Goal: Task Accomplishment & Management: Manage account settings

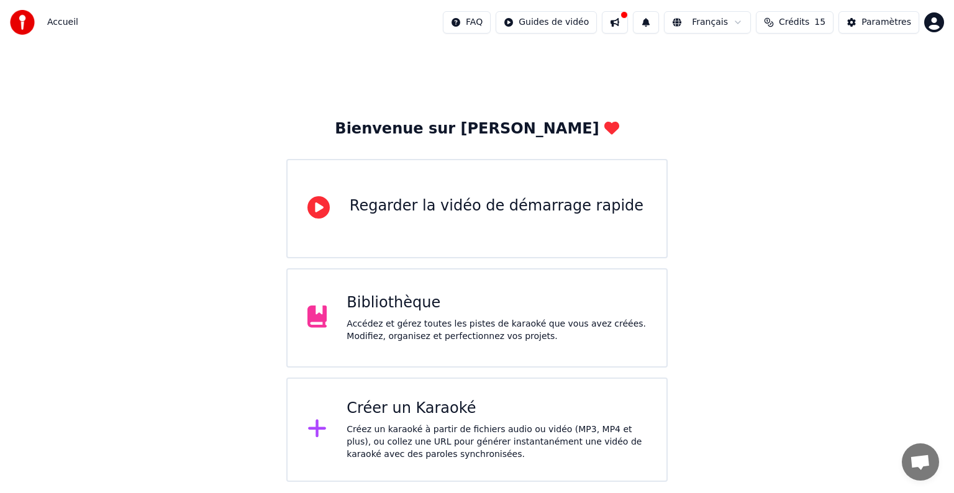
click at [376, 322] on div "Accédez et gérez toutes les pistes de karaoké que vous avez créées. Modifiez, o…" at bounding box center [497, 330] width 300 height 25
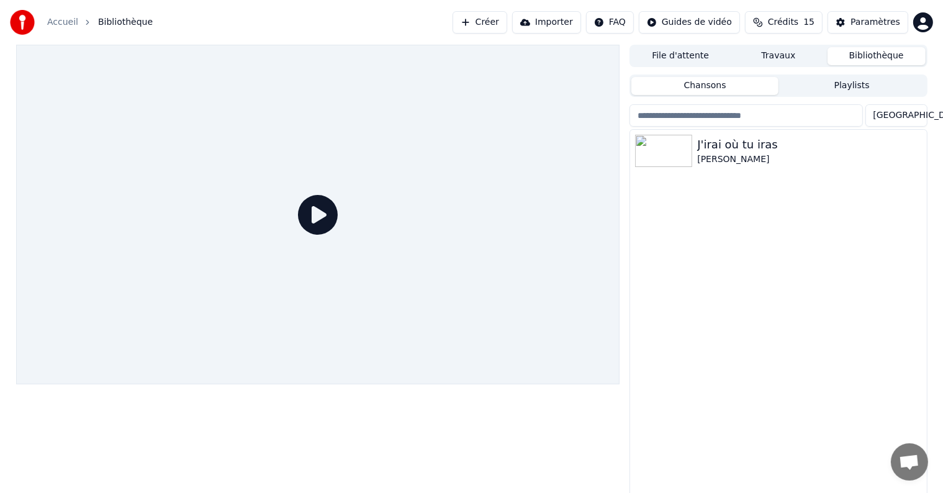
click at [755, 233] on div "J'irai où tu iras [PERSON_NAME]" at bounding box center [778, 314] width 296 height 369
click at [668, 150] on img at bounding box center [663, 151] width 57 height 32
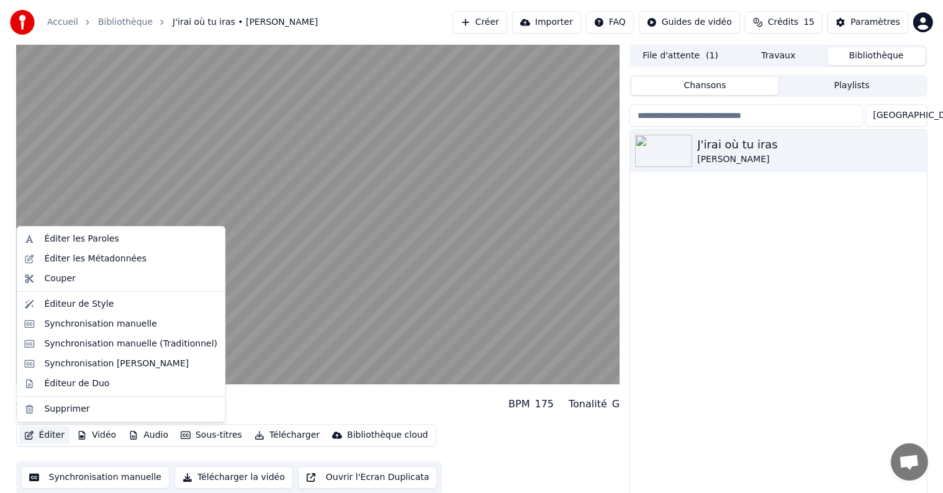
click at [40, 433] on button "Éditer" at bounding box center [44, 435] width 50 height 17
click at [70, 320] on div "Synchronisation manuelle" at bounding box center [100, 324] width 113 height 12
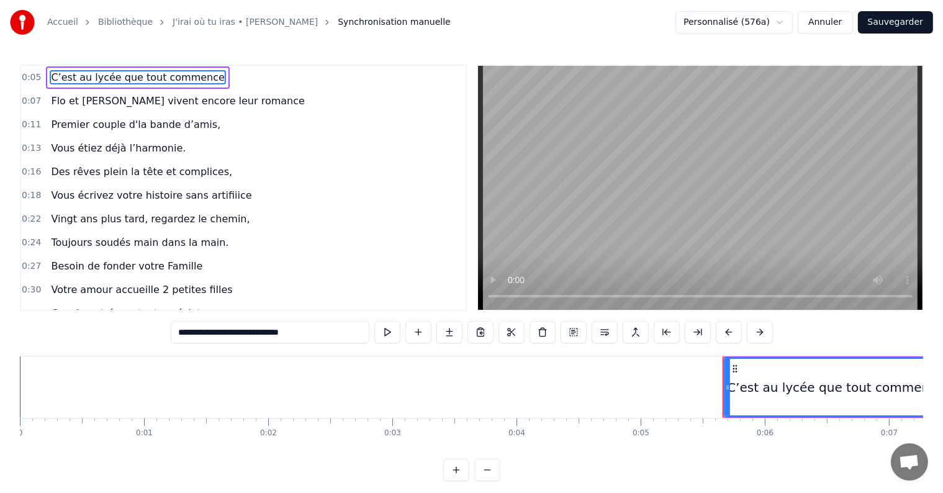
click at [579, 22] on div "Accueil Bibliothèque J'irai où tu iras • Céline Dion Synchronisation manuelle P…" at bounding box center [471, 22] width 943 height 45
click at [591, 34] on div "Accueil Bibliothèque J'irai où tu iras • Céline Dion Synchronisation manuelle P…" at bounding box center [471, 22] width 943 height 45
click at [129, 337] on div "0:05 C’est au lycée que tout commence 0:07 Flo et Prisci vivent encore leur rom…" at bounding box center [472, 273] width 904 height 417
click at [833, 24] on button "Annuler" at bounding box center [825, 22] width 55 height 22
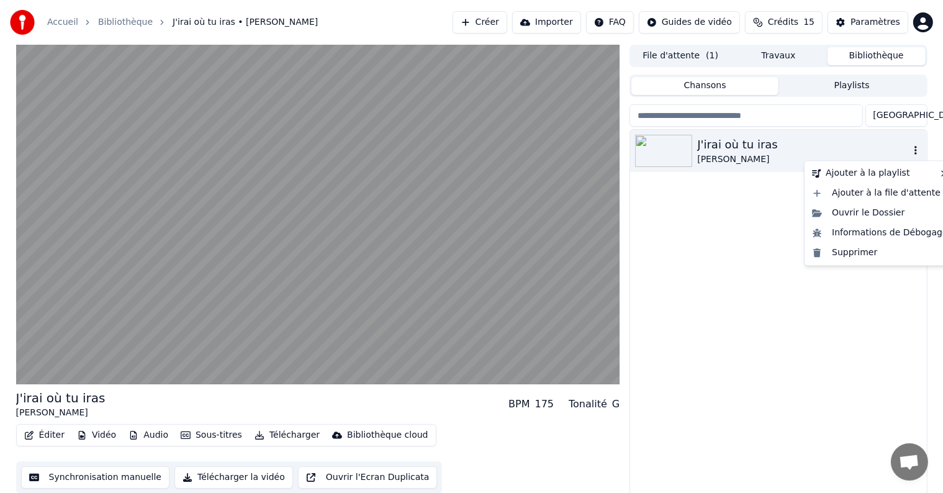
click at [912, 155] on icon "button" at bounding box center [916, 150] width 12 height 10
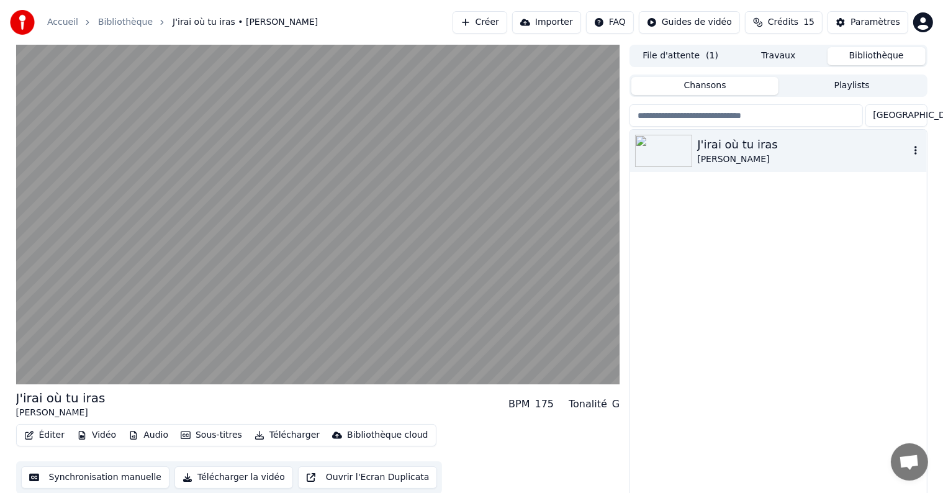
click at [914, 154] on icon "button" at bounding box center [916, 150] width 12 height 10
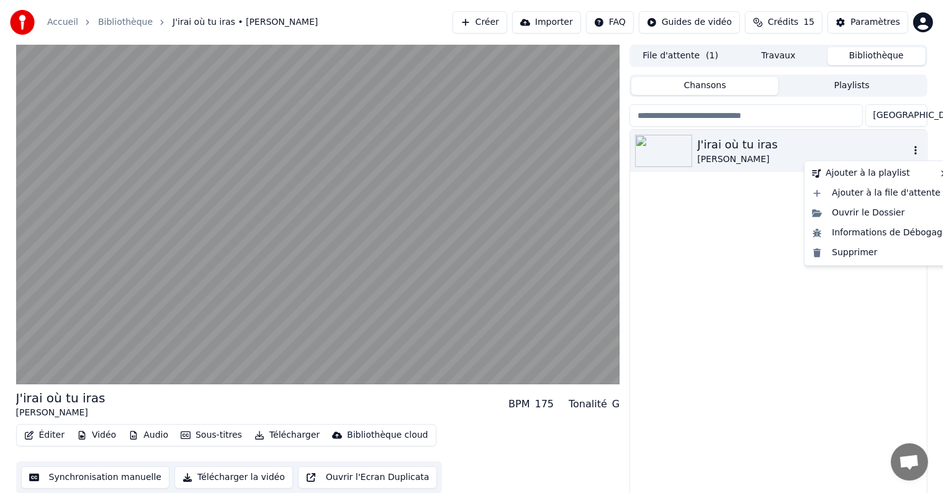
click at [913, 148] on icon "button" at bounding box center [916, 150] width 12 height 10
click at [884, 213] on div "Ouvrir le Dossier" at bounding box center [880, 213] width 146 height 20
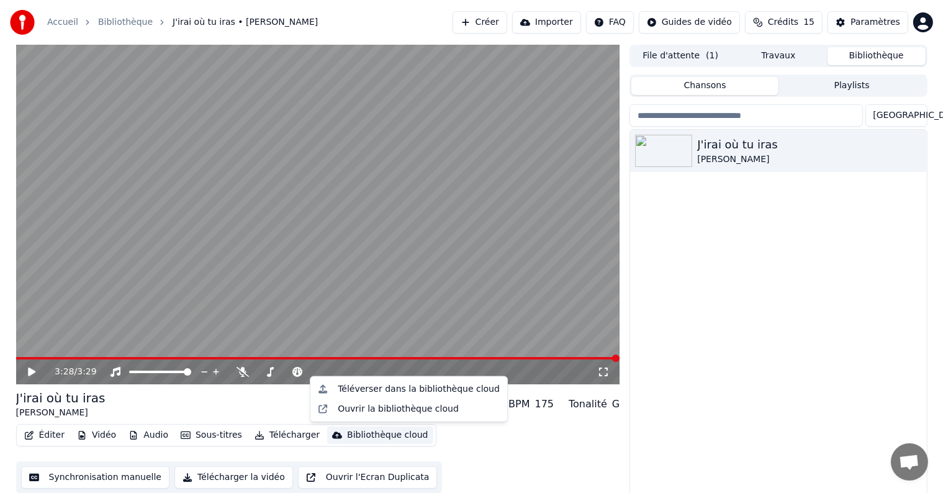
click at [347, 437] on div "Bibliothèque cloud" at bounding box center [387, 435] width 81 height 12
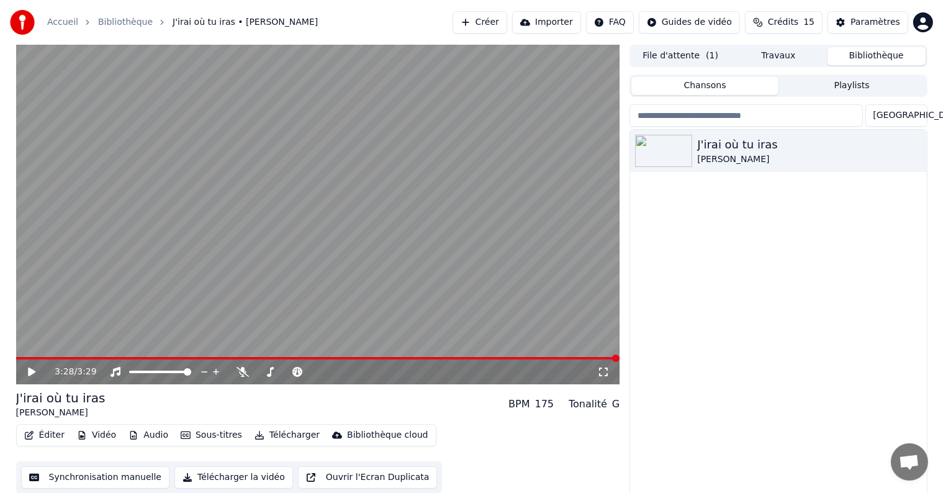
click at [659, 297] on div "J'irai où tu iras Céline Dion" at bounding box center [778, 314] width 296 height 369
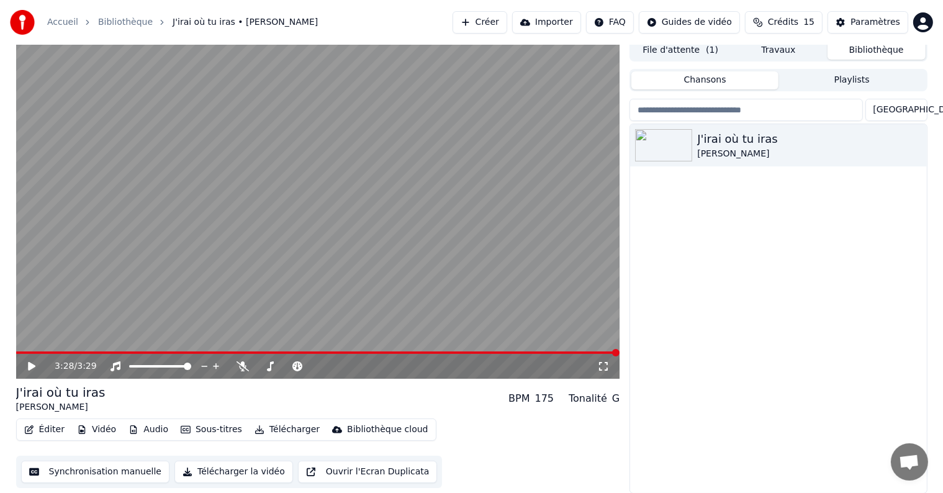
click at [89, 476] on button "Synchronisation manuelle" at bounding box center [95, 472] width 149 height 22
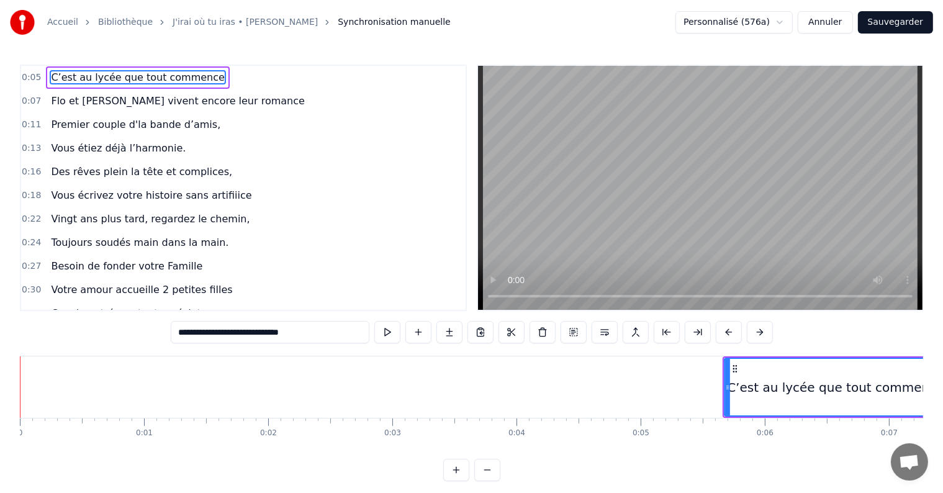
click at [846, 20] on button "Annuler" at bounding box center [825, 22] width 55 height 22
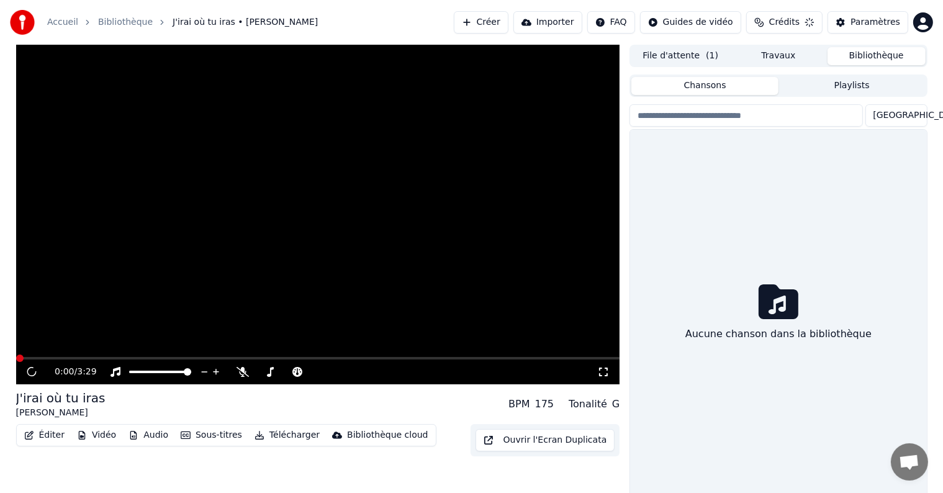
scroll to position [6, 0]
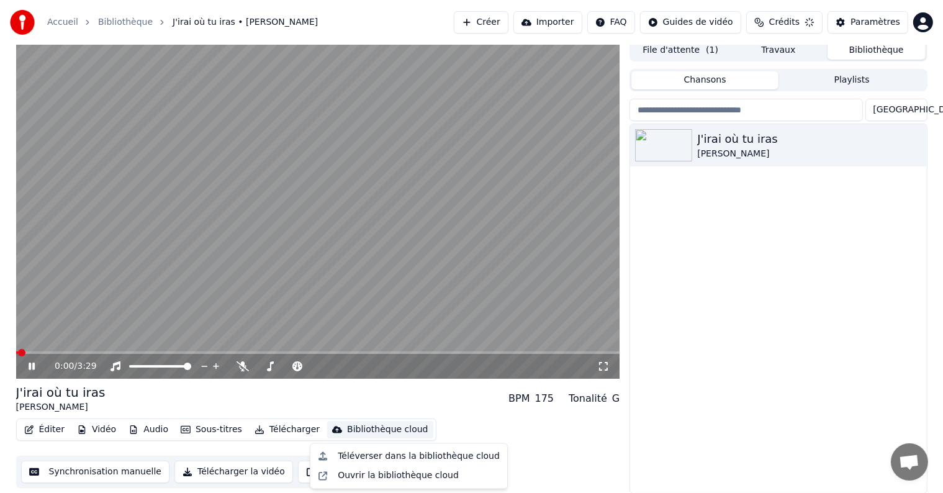
click at [352, 437] on button "Bibliothèque cloud" at bounding box center [380, 429] width 106 height 17
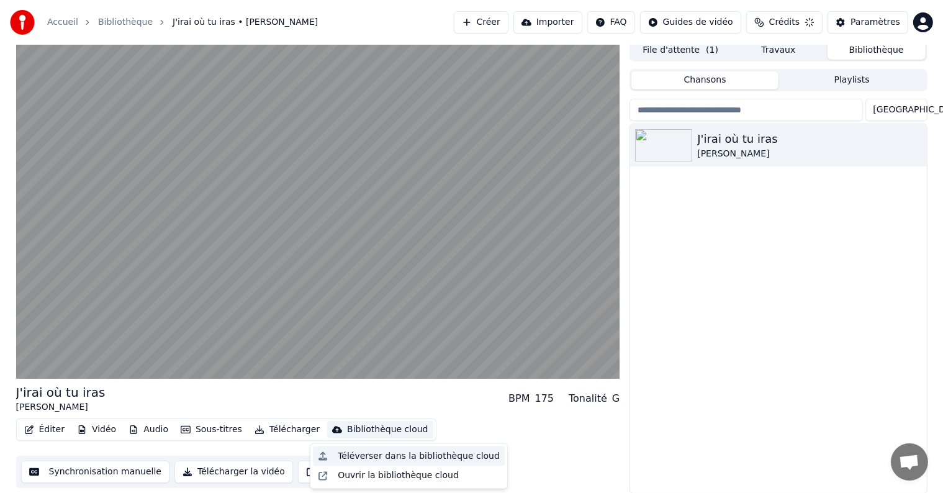
click at [379, 452] on div "Téléverser dans la bibliothèque cloud" at bounding box center [419, 456] width 162 height 12
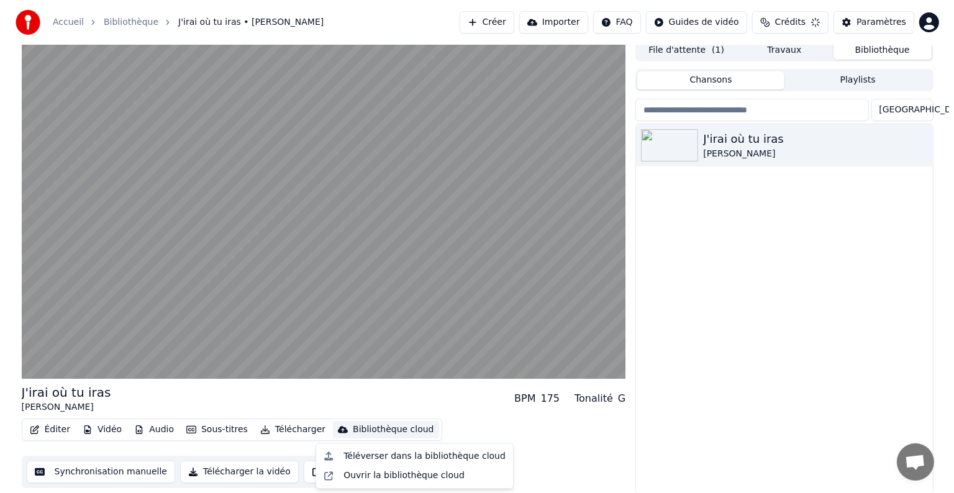
scroll to position [1, 0]
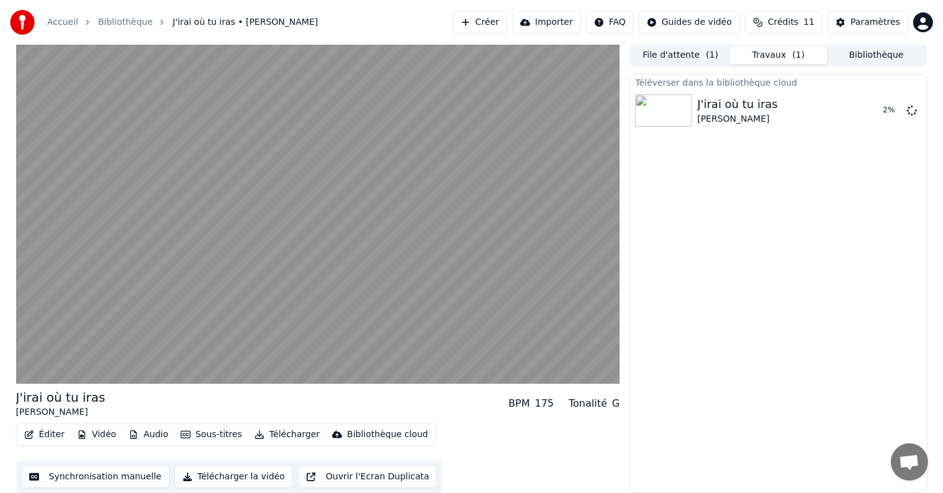
click at [276, 433] on button "Télécharger" at bounding box center [287, 434] width 75 height 17
click at [485, 442] on div "Éditer Vidéo Audio Sous-titres Télécharger Bibliothèque cloud Synchronisation m…" at bounding box center [318, 459] width 604 height 70
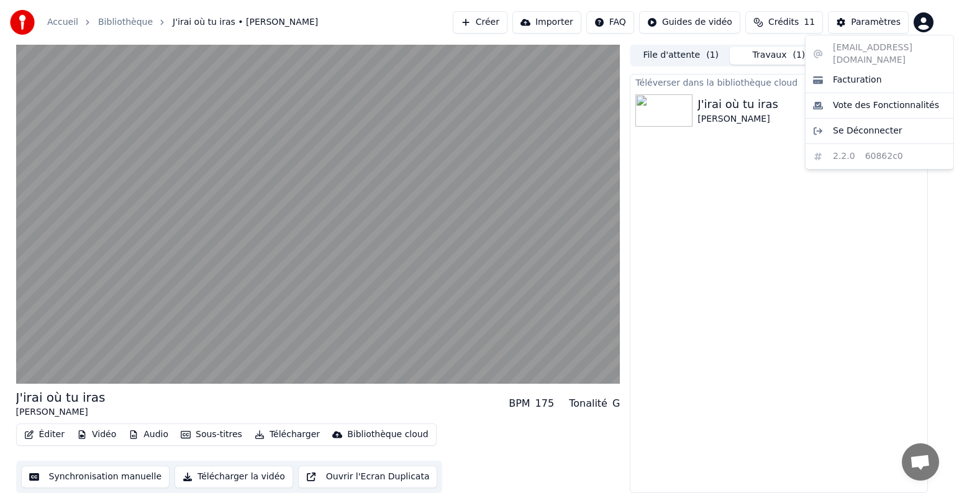
click at [926, 17] on html "Accueil Bibliothèque J'irai où tu iras • Céline Dion Créer Importer FAQ Guides …" at bounding box center [477, 245] width 954 height 493
click at [863, 239] on html "Accueil Bibliothèque J'irai où tu iras • Céline Dion Créer Importer FAQ Guides …" at bounding box center [477, 245] width 954 height 493
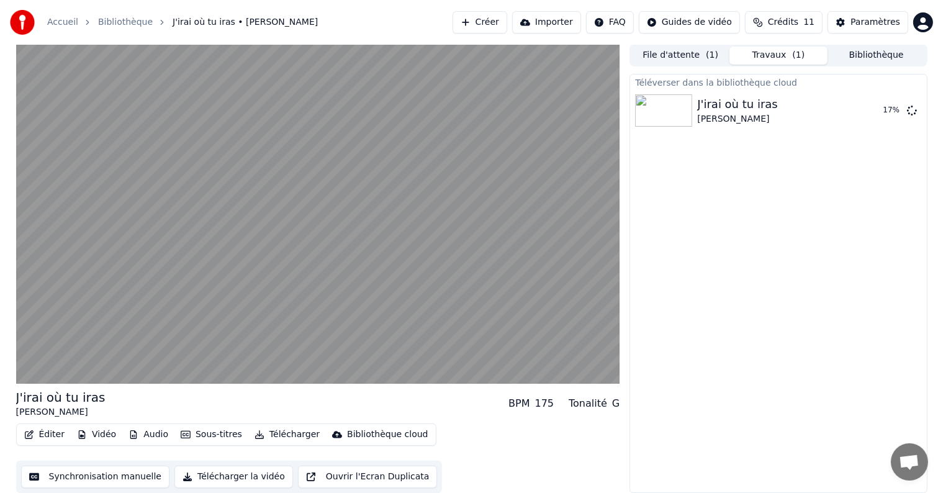
click at [465, 427] on div "Éditer Vidéo Audio Sous-titres Télécharger Bibliothèque cloud Synchronisation m…" at bounding box center [318, 459] width 604 height 70
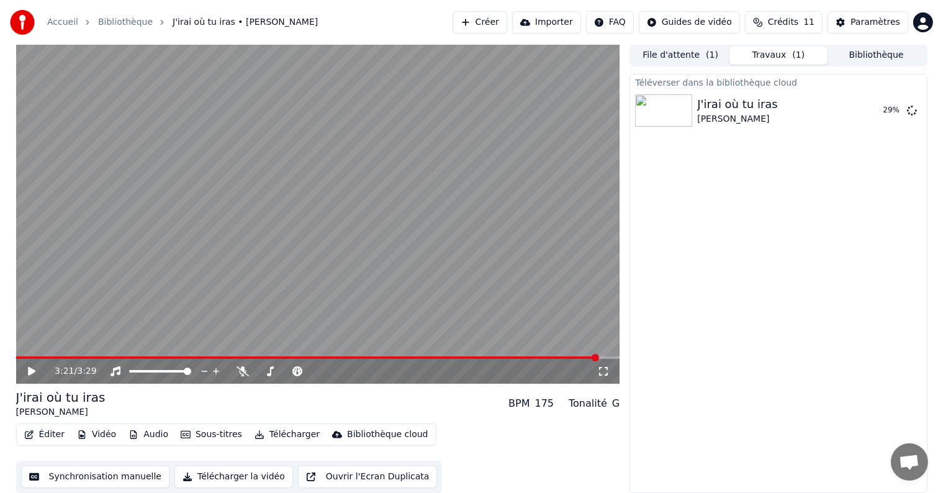
click at [549, 28] on button "Importer" at bounding box center [546, 22] width 69 height 22
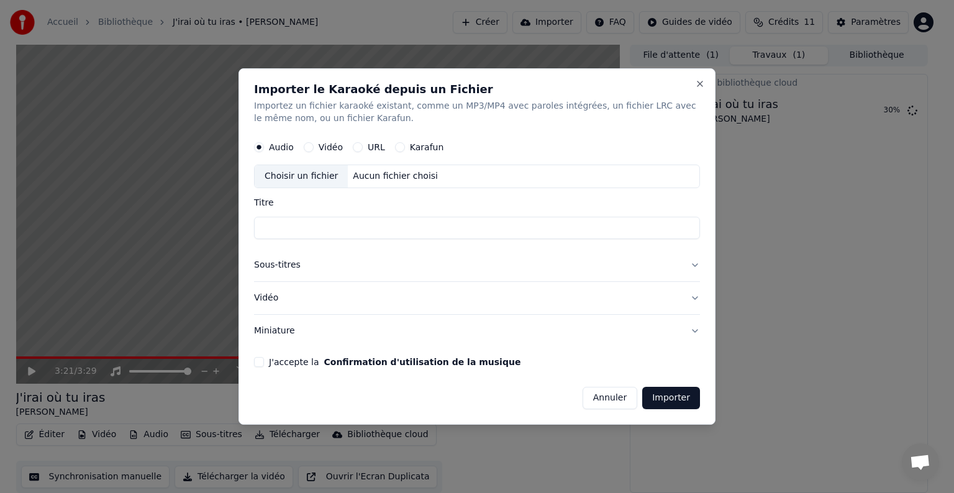
click at [312, 179] on div "Choisir un fichier" at bounding box center [301, 176] width 93 height 22
click at [607, 395] on button "Annuler" at bounding box center [610, 398] width 55 height 22
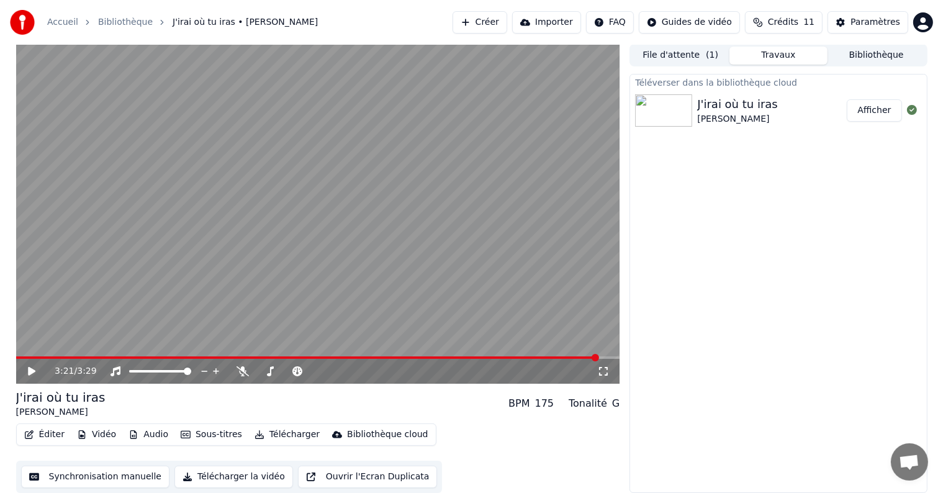
click at [507, 25] on button "Créer" at bounding box center [480, 22] width 55 height 22
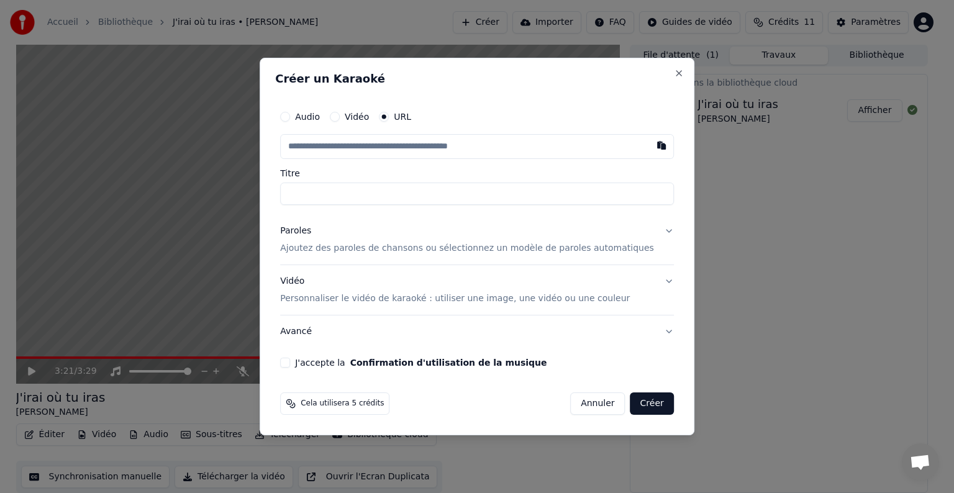
paste input "**********"
type input "**********"
click at [339, 199] on input "**********" at bounding box center [477, 194] width 394 height 22
drag, startPoint x: 470, startPoint y: 191, endPoint x: 108, endPoint y: 175, distance: 361.8
click at [108, 175] on body "**********" at bounding box center [471, 245] width 943 height 493
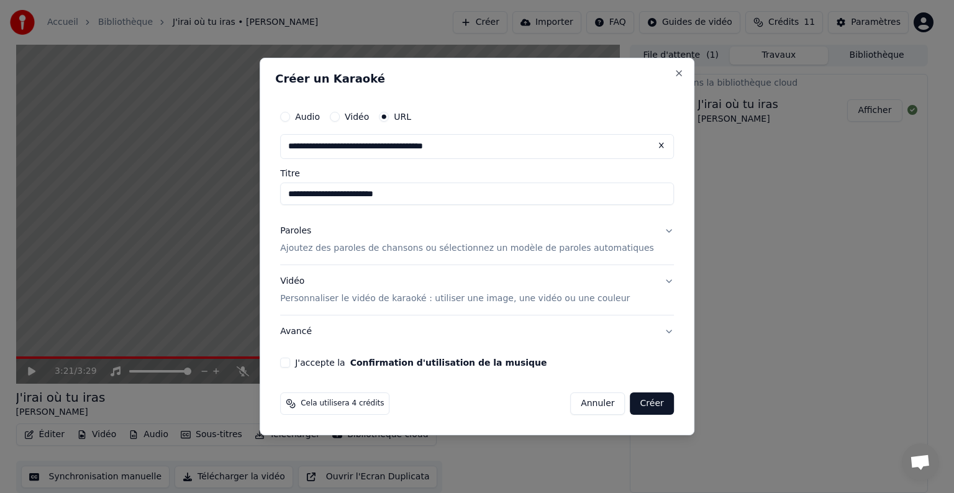
type input "**********"
click at [650, 231] on button "Paroles Ajoutez des paroles de chansons ou sélectionnez un modèle de paroles au…" at bounding box center [477, 240] width 394 height 50
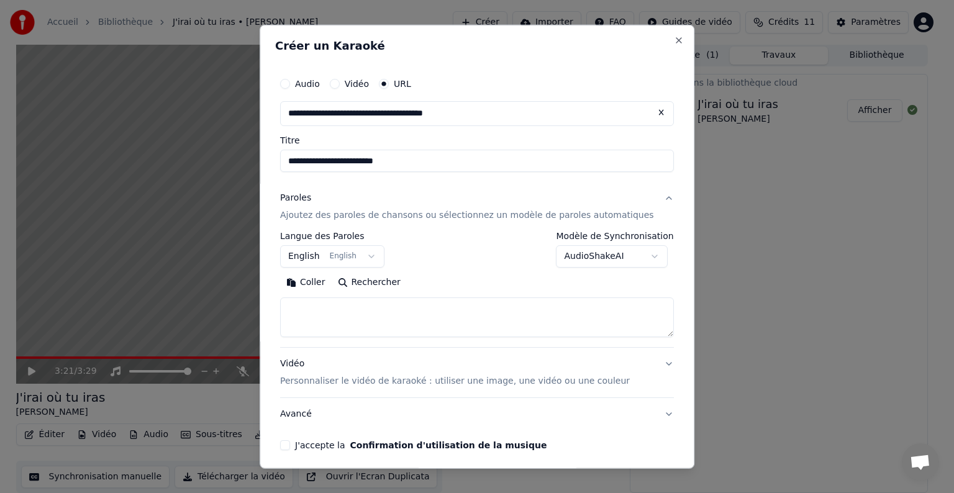
click at [324, 251] on button "English English" at bounding box center [332, 256] width 104 height 22
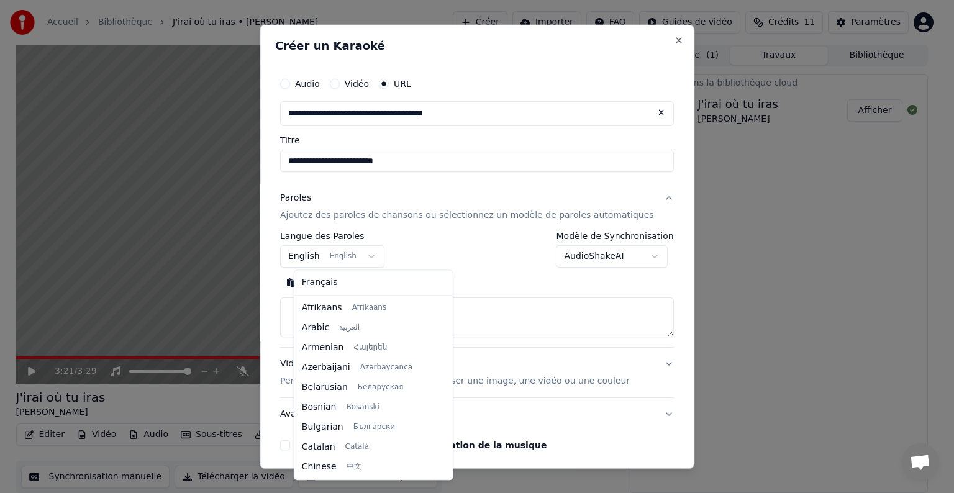
scroll to position [99, 0]
select select "**"
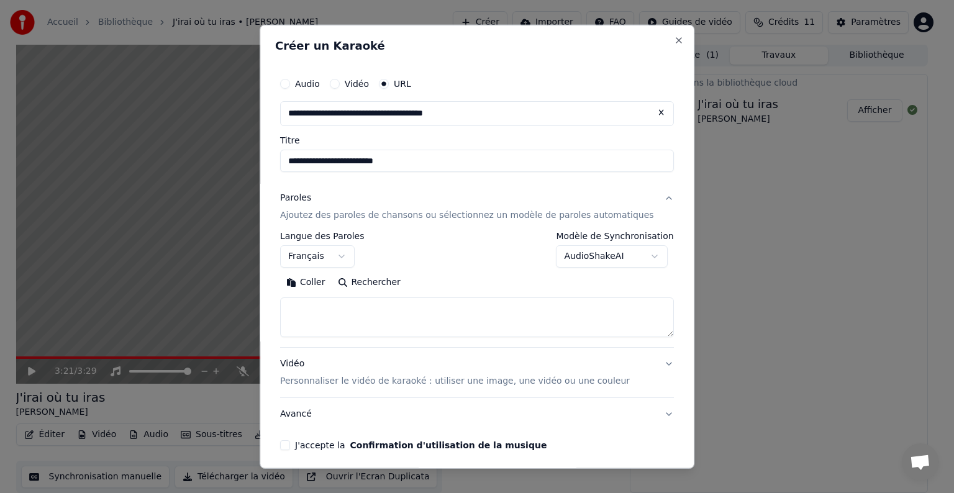
click at [328, 306] on textarea at bounding box center [477, 317] width 394 height 40
paste textarea "**********"
type textarea "**********"
drag, startPoint x: 514, startPoint y: 298, endPoint x: 513, endPoint y: 307, distance: 8.7
click at [513, 303] on textarea "**********" at bounding box center [458, 317] width 356 height 40
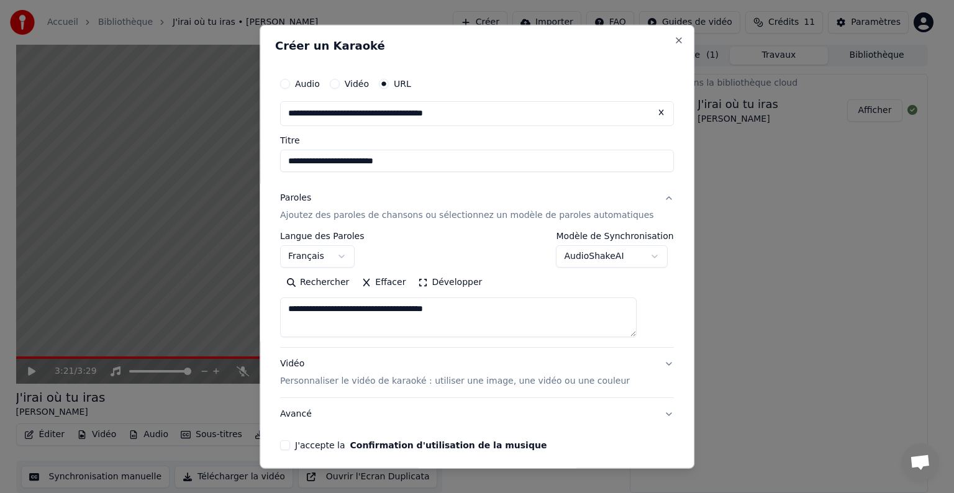
drag, startPoint x: 512, startPoint y: 308, endPoint x: 200, endPoint y: 286, distance: 312.6
click at [200, 286] on body "**********" at bounding box center [471, 245] width 943 height 493
paste textarea "**********"
type textarea "**********"
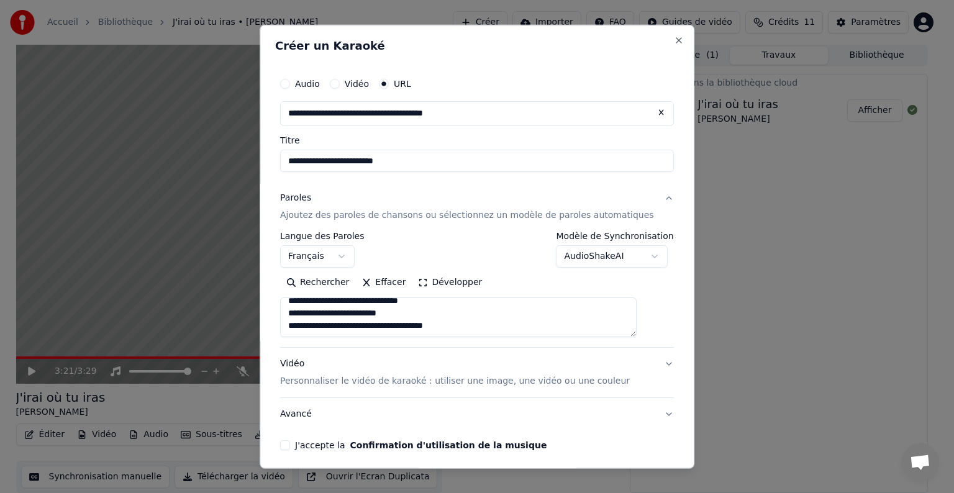
click at [668, 362] on div "**********" at bounding box center [477, 247] width 435 height 444
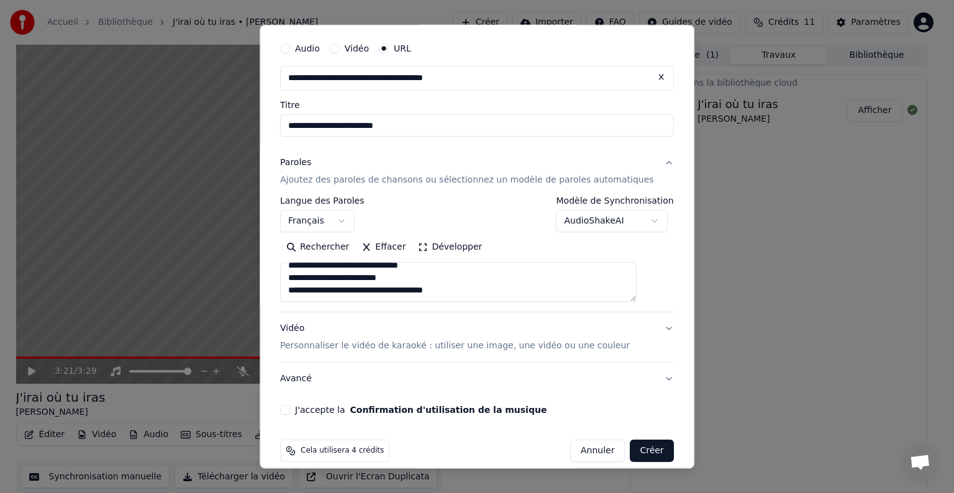
scroll to position [48, 0]
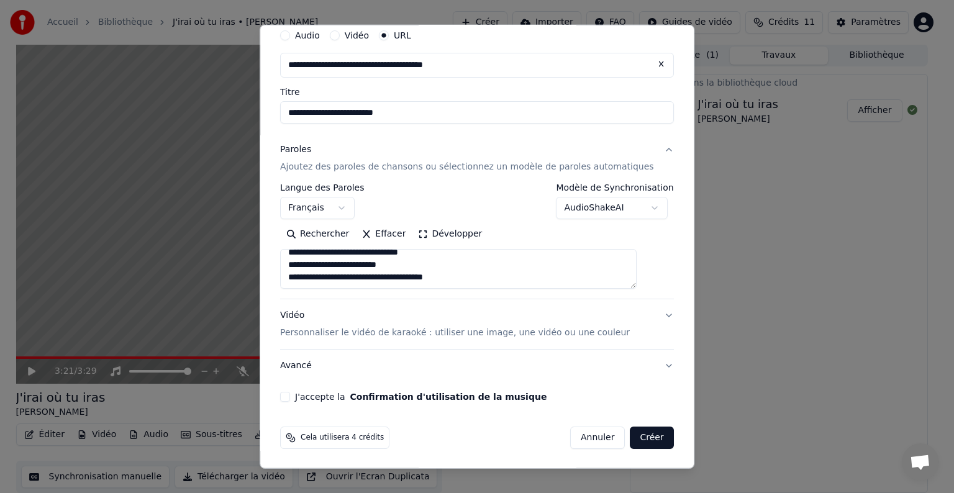
click at [646, 314] on button "Vidéo Personnaliser le vidéo de karaoké : utiliser une image, une vidéo ou une …" at bounding box center [477, 324] width 394 height 50
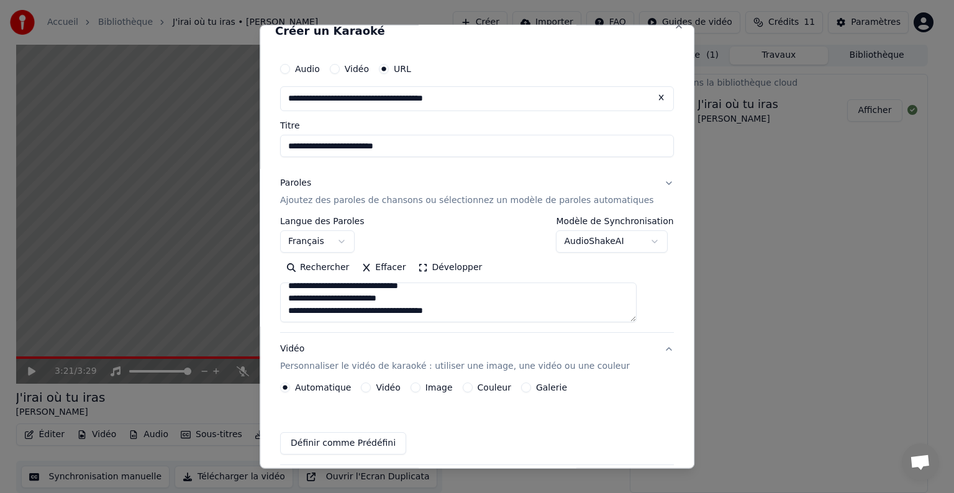
scroll to position [15, 0]
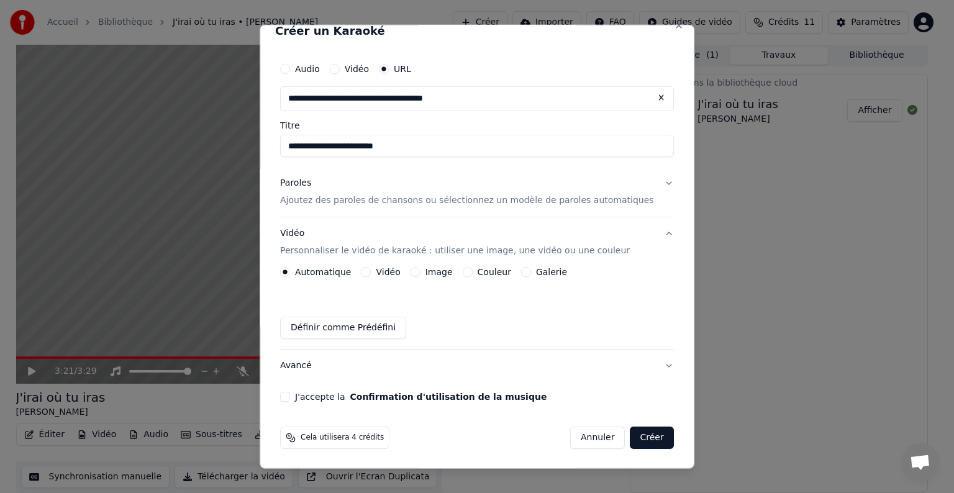
click at [420, 271] on button "Image" at bounding box center [416, 272] width 10 height 10
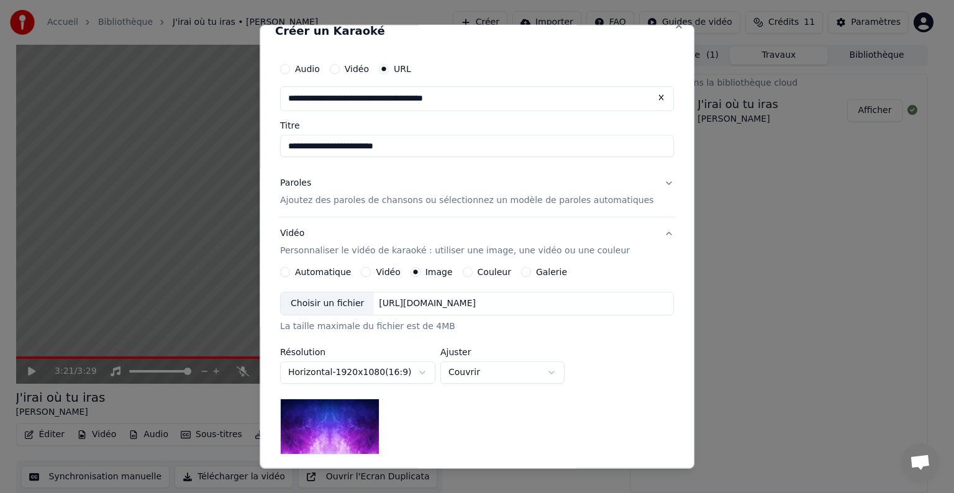
click at [352, 301] on div "Choisir un fichier" at bounding box center [327, 304] width 93 height 22
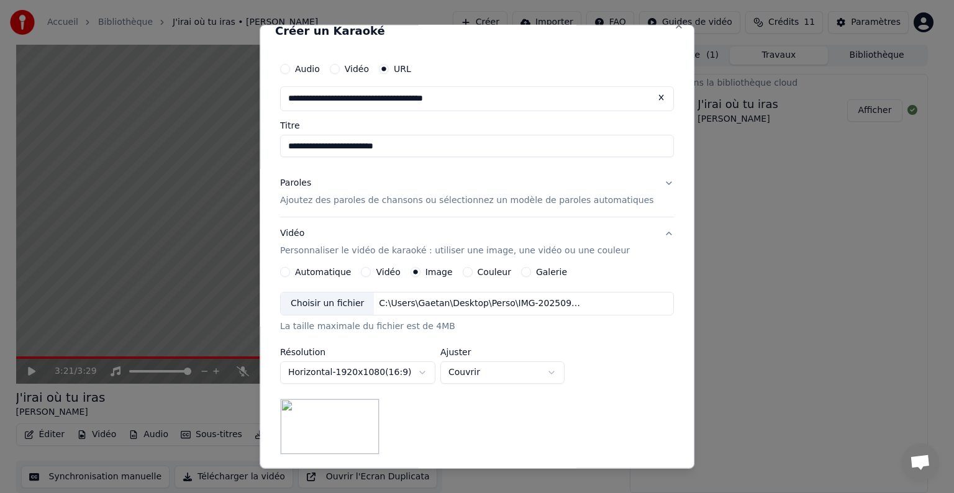
click at [641, 411] on div "**********" at bounding box center [477, 373] width 394 height 163
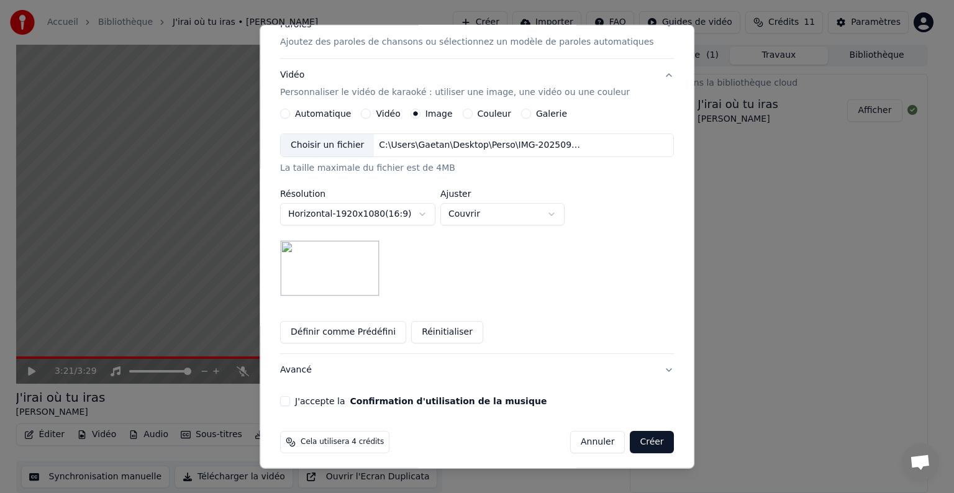
scroll to position [178, 0]
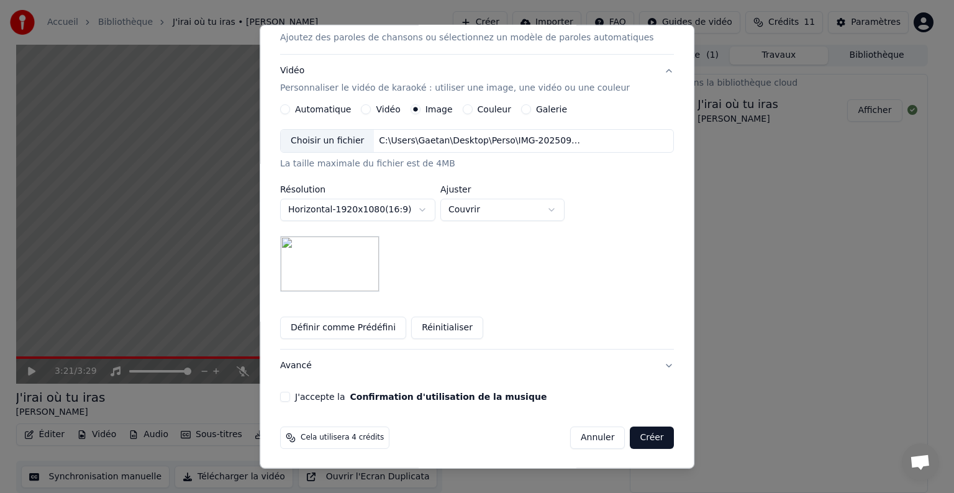
click at [366, 324] on button "Définir comme Prédéfini" at bounding box center [343, 328] width 126 height 22
click at [290, 393] on button "J'accepte la Confirmation d'utilisation de la musique" at bounding box center [285, 397] width 10 height 10
click at [643, 438] on button "Créer" at bounding box center [651, 438] width 43 height 22
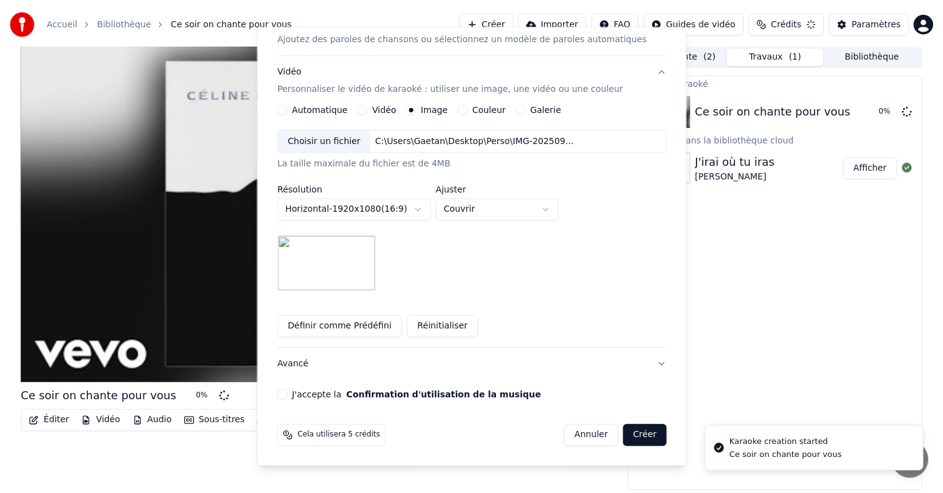
scroll to position [0, 0]
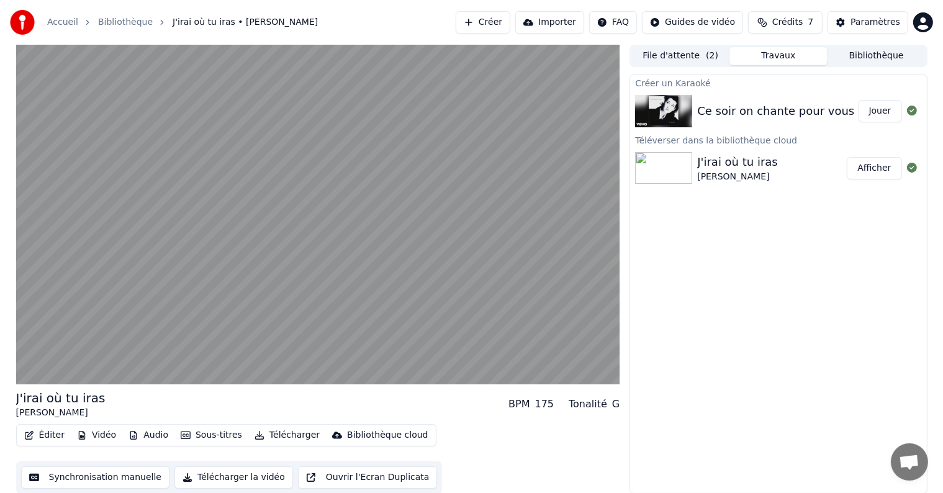
click at [653, 59] on button "File d'attente ( 2 )" at bounding box center [681, 56] width 98 height 18
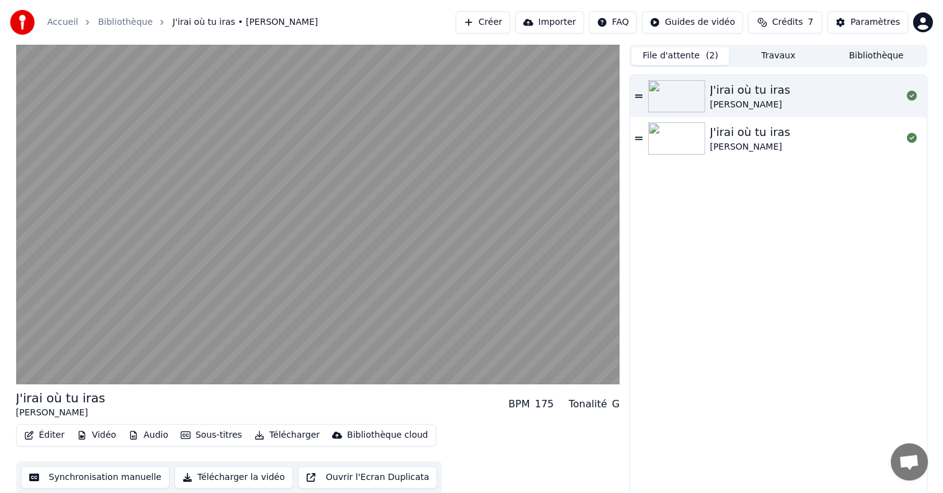
click at [778, 89] on div "J'irai où tu iras" at bounding box center [750, 89] width 81 height 17
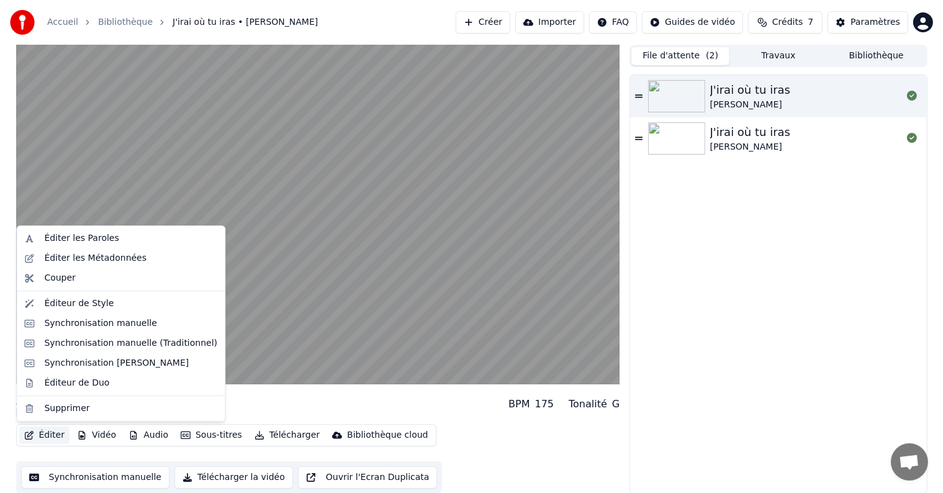
click at [27, 437] on icon "button" at bounding box center [29, 435] width 10 height 9
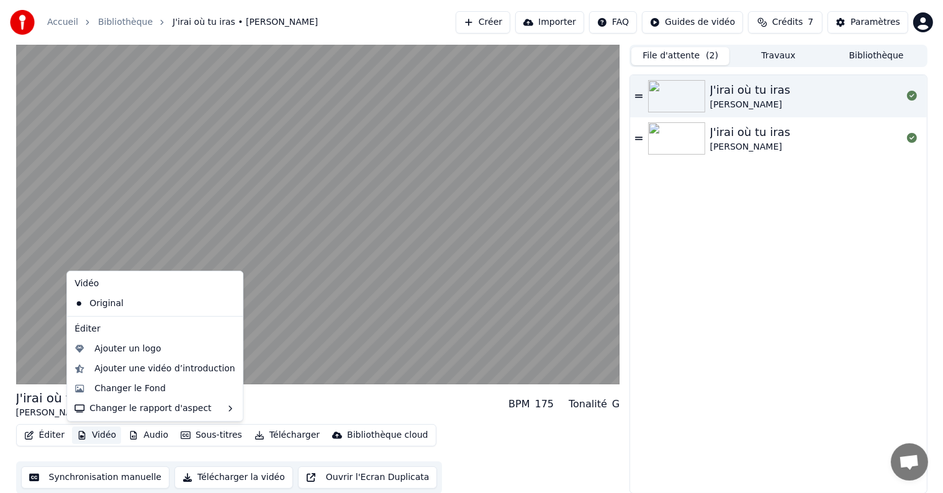
click at [106, 474] on button "Synchronisation manuelle" at bounding box center [95, 477] width 149 height 22
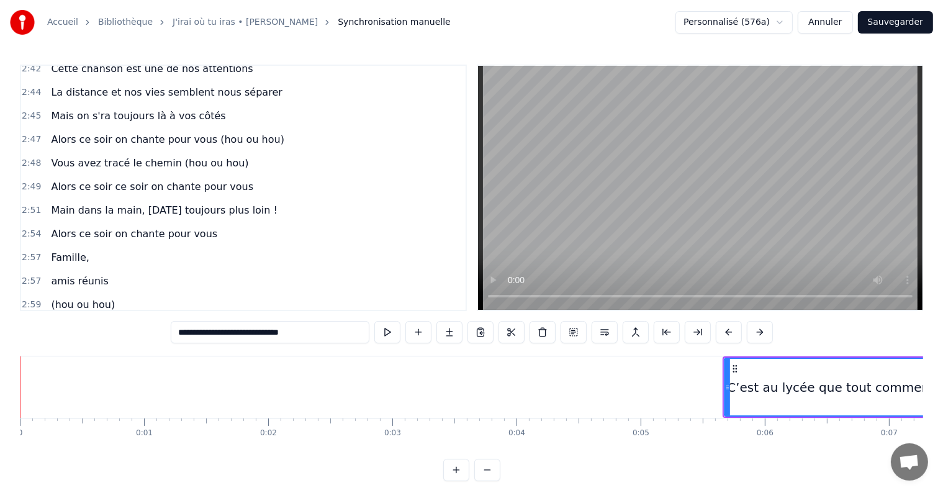
scroll to position [1287, 0]
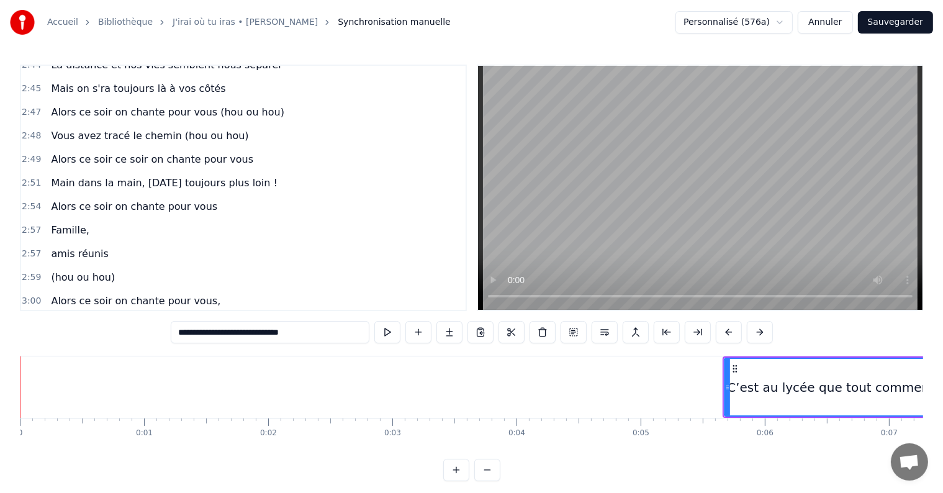
click at [44, 460] on div "0:05 C’est au lycée que tout commence 0:07 Flo et Prisci vivent encore leur rom…" at bounding box center [472, 273] width 904 height 417
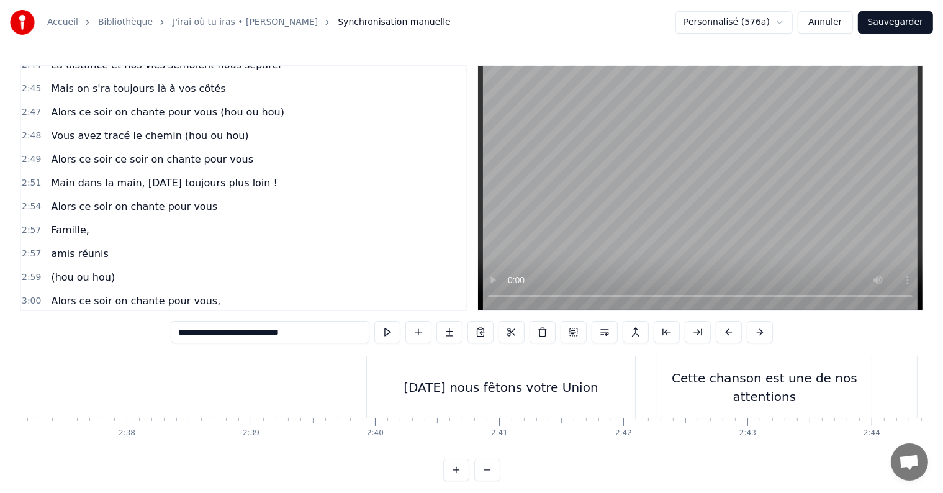
scroll to position [0, 19562]
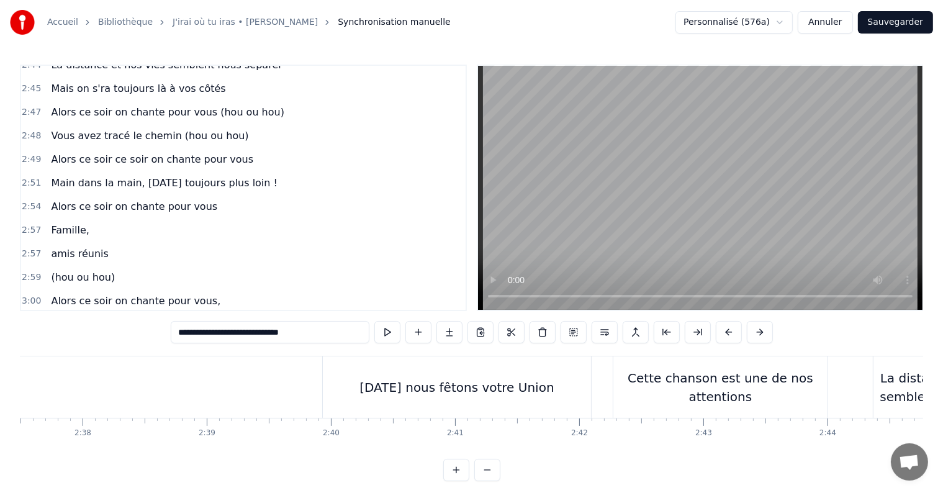
click at [822, 14] on button "Annuler" at bounding box center [825, 22] width 55 height 22
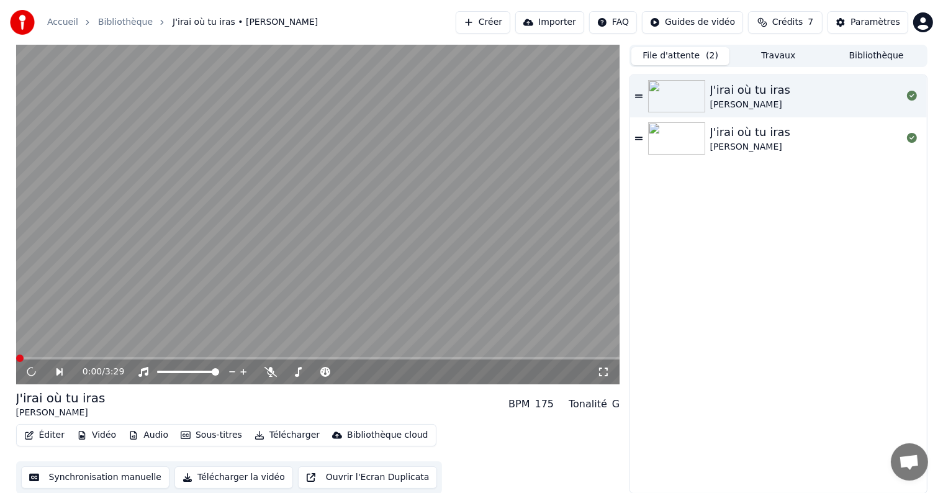
click at [730, 134] on div "J'irai où tu iras" at bounding box center [750, 132] width 81 height 17
click at [773, 62] on button "Travaux" at bounding box center [779, 56] width 98 height 18
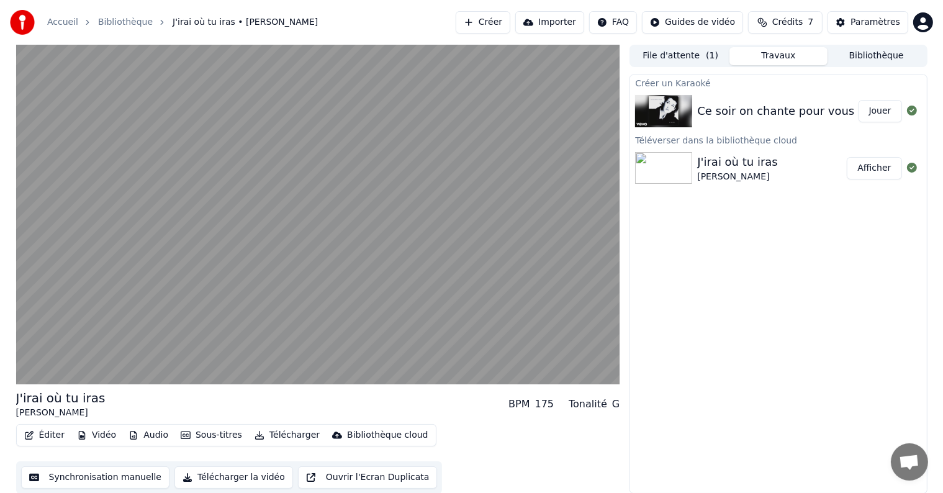
click at [783, 122] on div "Ce soir on chante pour vous Jouer" at bounding box center [778, 111] width 296 height 42
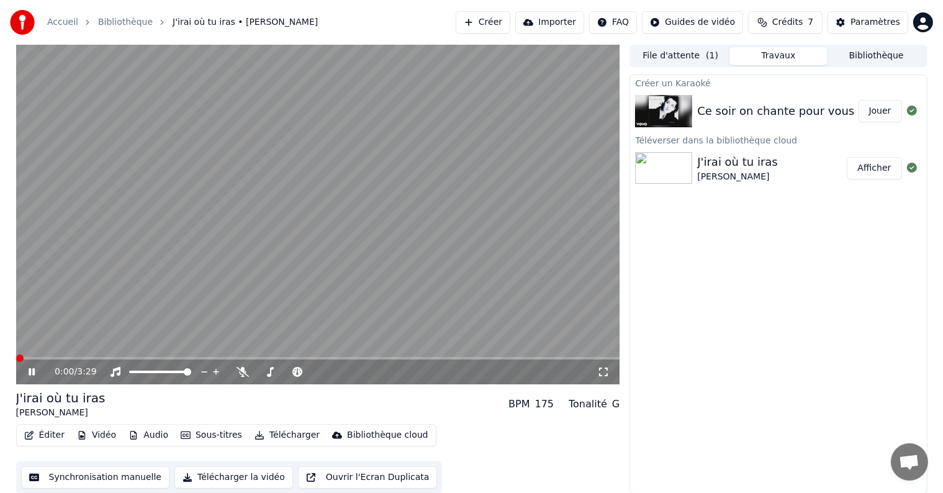
click at [16, 355] on span at bounding box center [19, 358] width 7 height 7
click at [50, 435] on button "Éditer" at bounding box center [44, 435] width 50 height 17
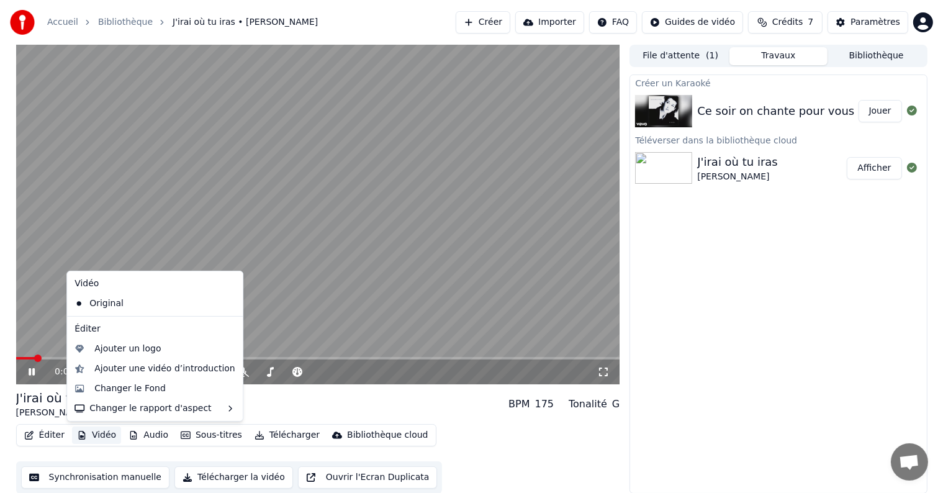
click at [70, 479] on button "Synchronisation manuelle" at bounding box center [95, 477] width 149 height 22
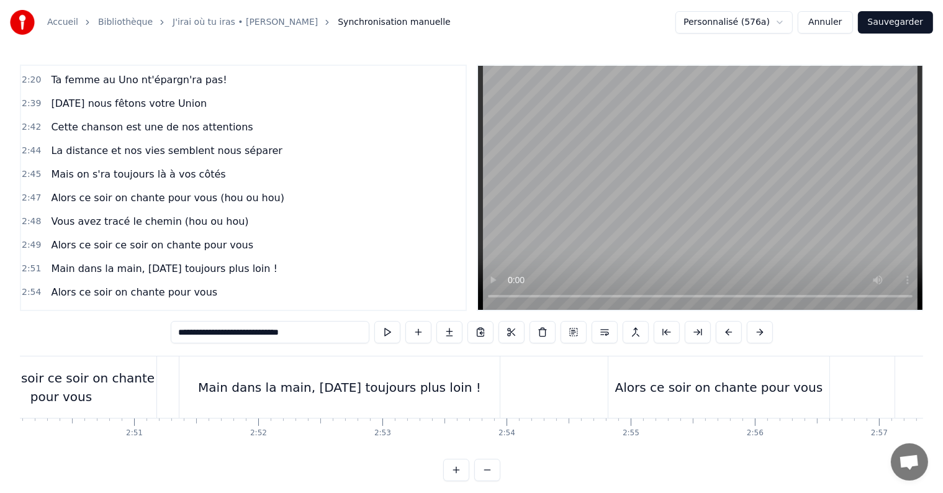
scroll to position [1287, 0]
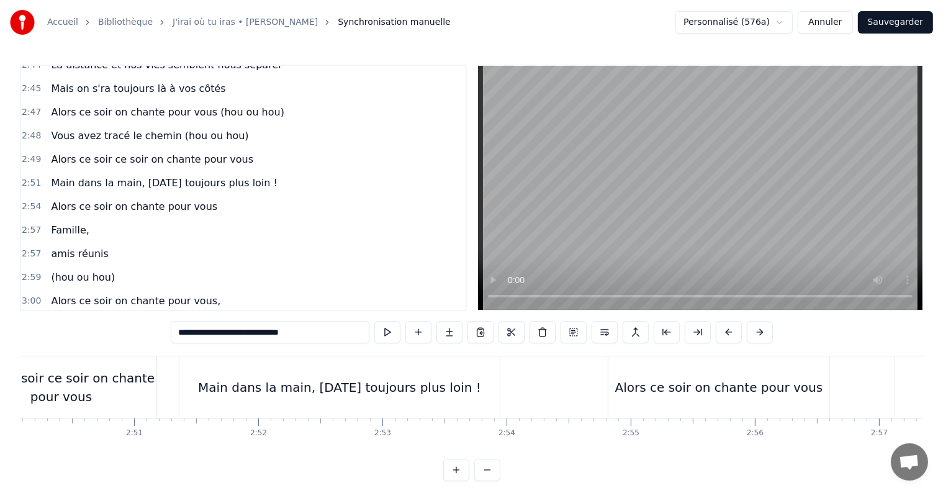
click at [832, 29] on button "Annuler" at bounding box center [825, 22] width 55 height 22
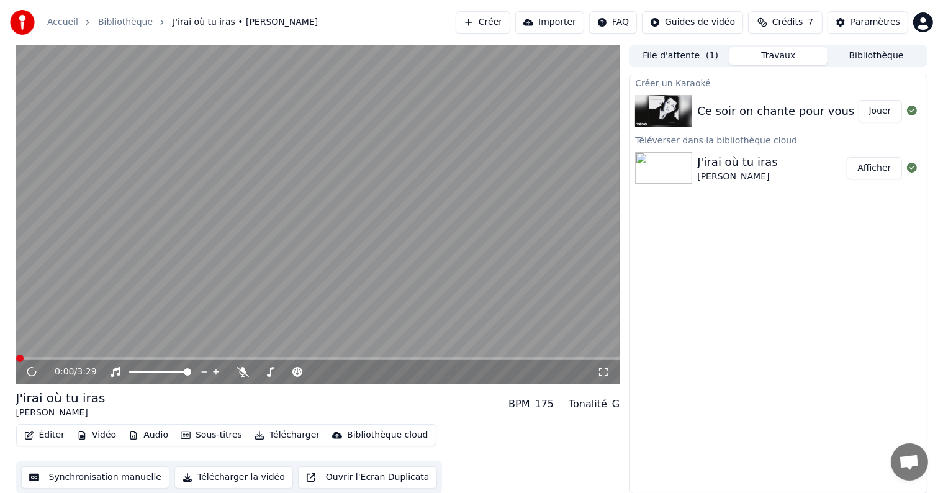
click at [766, 268] on div "Créer un Karaoké Ce soir on chante pour vous Jouer Téléverser dans la bibliothè…" at bounding box center [778, 284] width 297 height 419
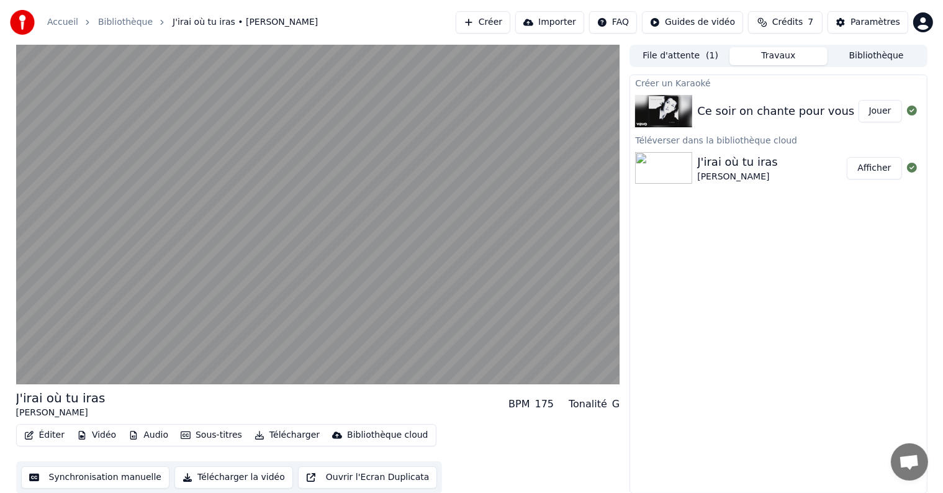
click at [668, 118] on img at bounding box center [663, 111] width 57 height 32
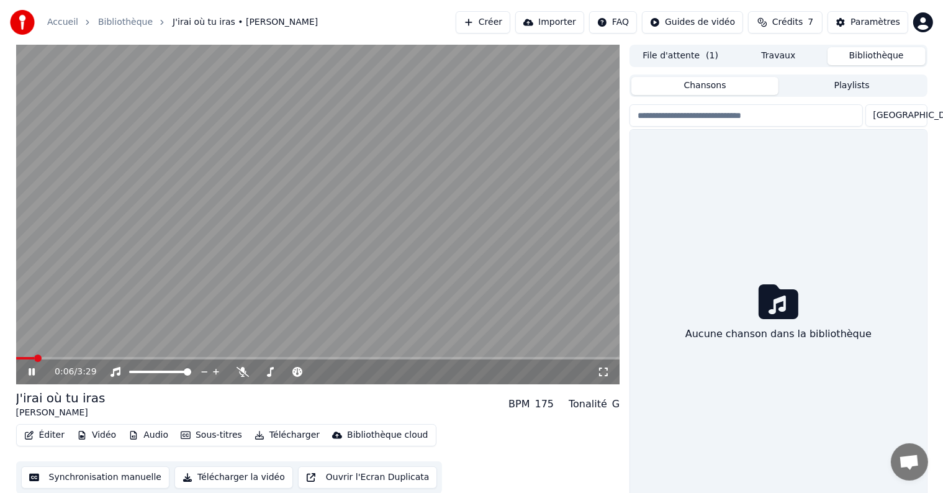
click at [891, 53] on button "Bibliothèque" at bounding box center [877, 56] width 98 height 18
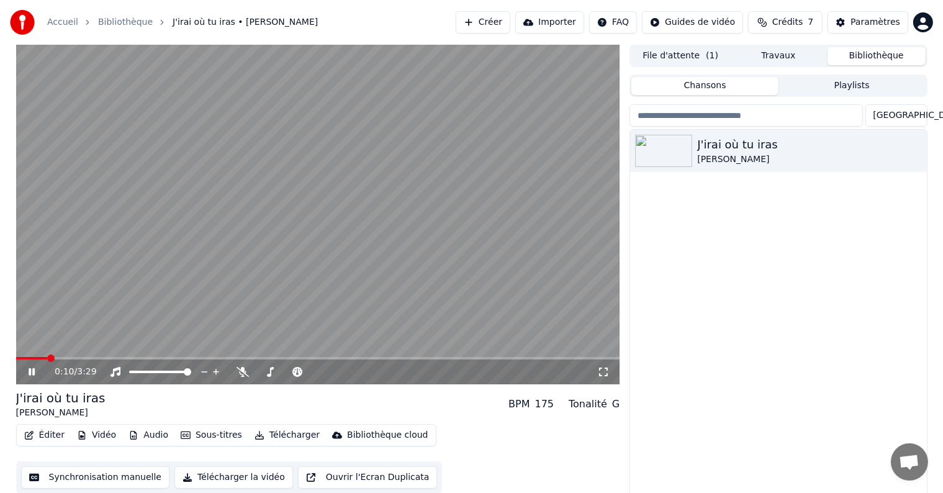
click at [731, 261] on div "J'irai où tu iras Céline Dion" at bounding box center [778, 314] width 296 height 369
click at [673, 226] on div "J'irai où tu iras Céline Dion" at bounding box center [778, 314] width 296 height 369
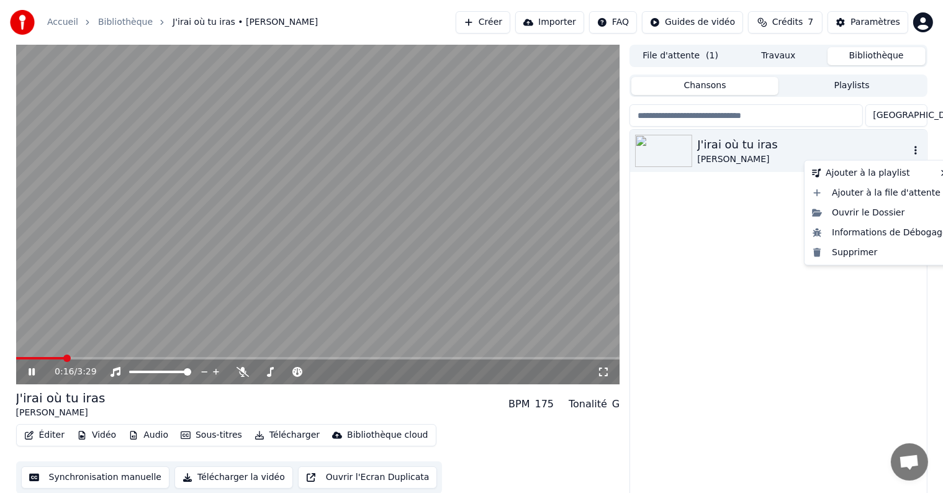
click at [920, 152] on icon "button" at bounding box center [916, 150] width 12 height 10
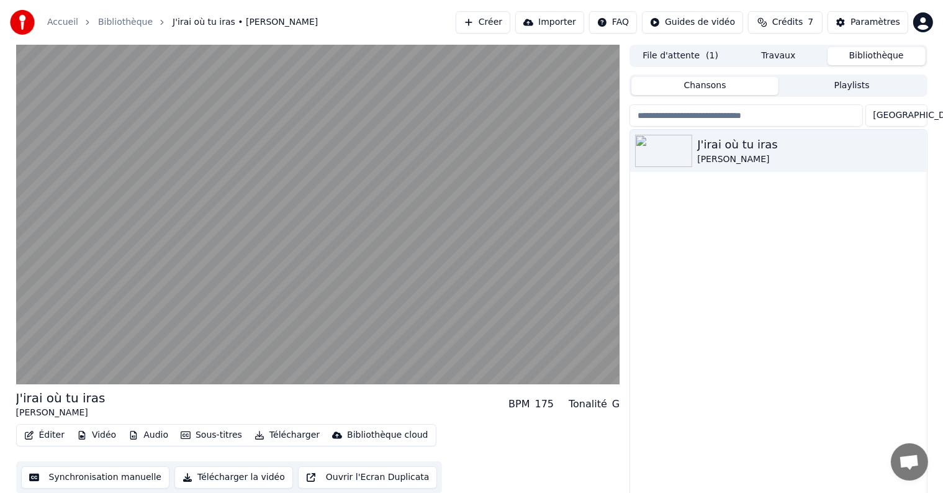
click at [808, 309] on div "J'irai où tu iras Céline Dion" at bounding box center [778, 314] width 296 height 369
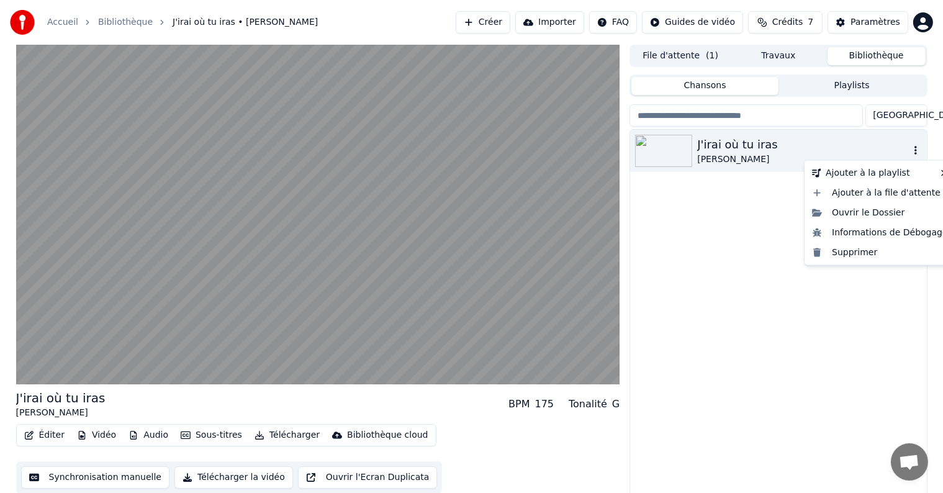
click at [919, 150] on icon "button" at bounding box center [916, 150] width 12 height 10
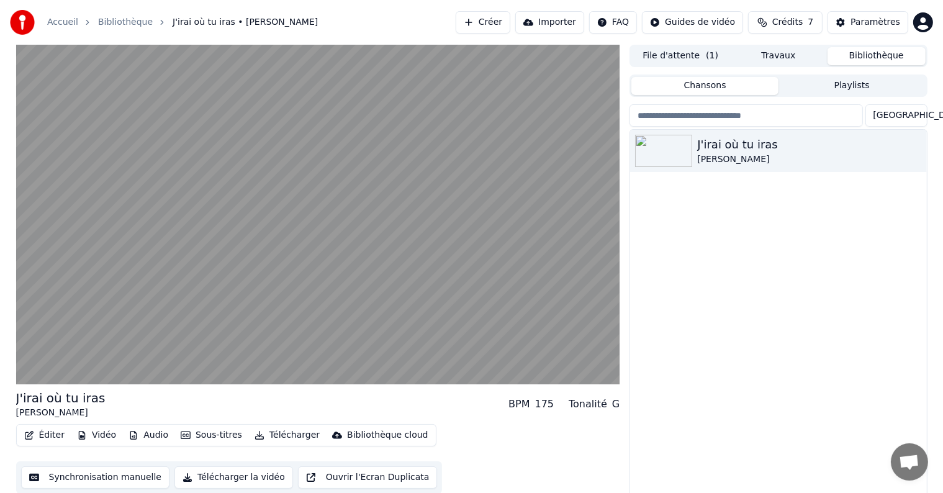
click at [727, 206] on div "J'irai où tu iras Céline Dion" at bounding box center [778, 314] width 296 height 369
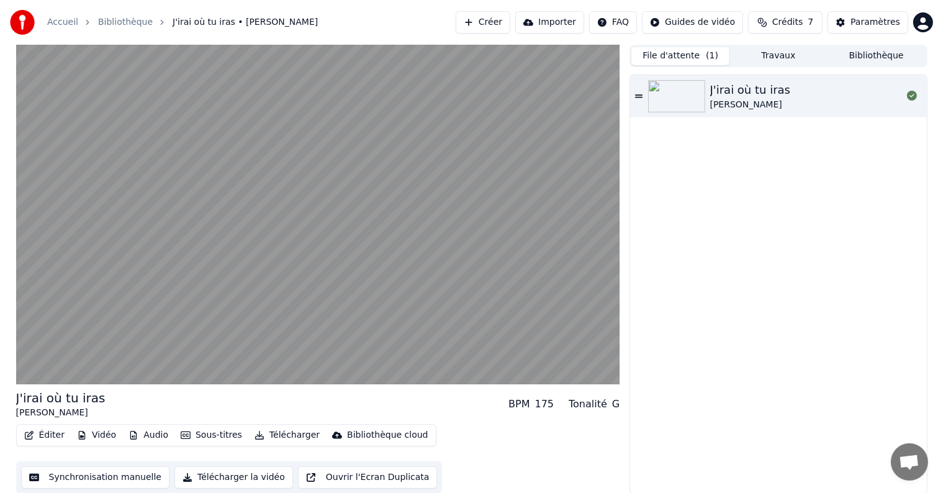
click at [686, 57] on button "File d'attente ( 1 )" at bounding box center [681, 56] width 98 height 18
click at [640, 94] on icon at bounding box center [638, 96] width 7 height 9
click at [732, 266] on div "J'irai où tu iras Céline Dion" at bounding box center [778, 284] width 296 height 418
click at [797, 50] on button "Travaux" at bounding box center [779, 56] width 98 height 18
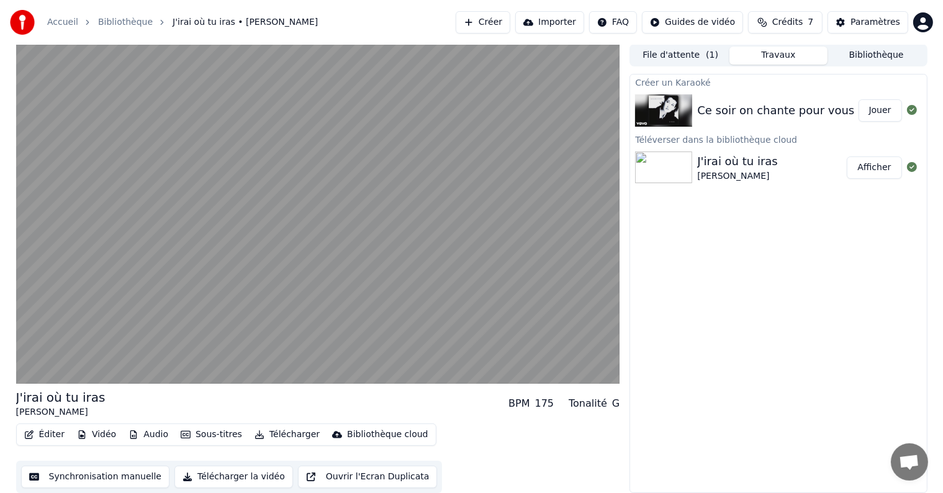
click at [660, 112] on img at bounding box center [663, 110] width 57 height 32
click at [871, 112] on button "Jouer" at bounding box center [880, 110] width 43 height 22
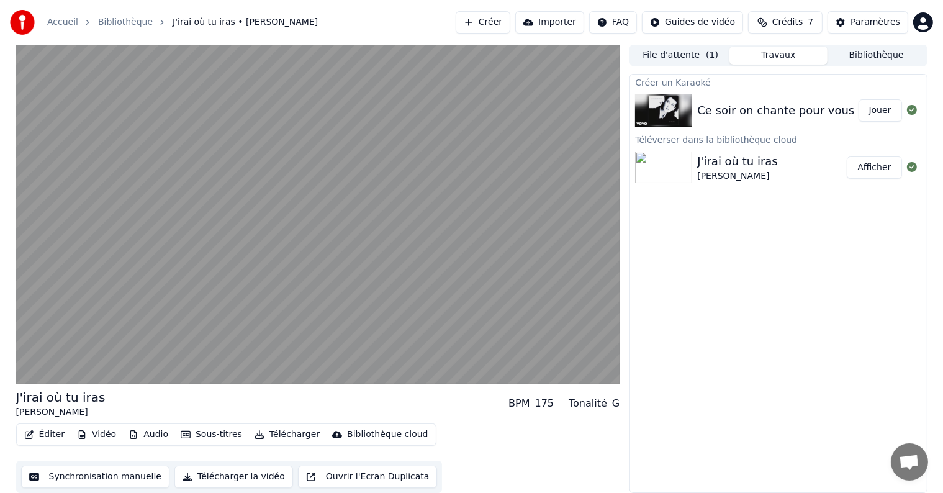
click at [50, 430] on button "Éditer" at bounding box center [44, 434] width 50 height 17
click at [61, 482] on button "Synchronisation manuelle" at bounding box center [95, 477] width 149 height 22
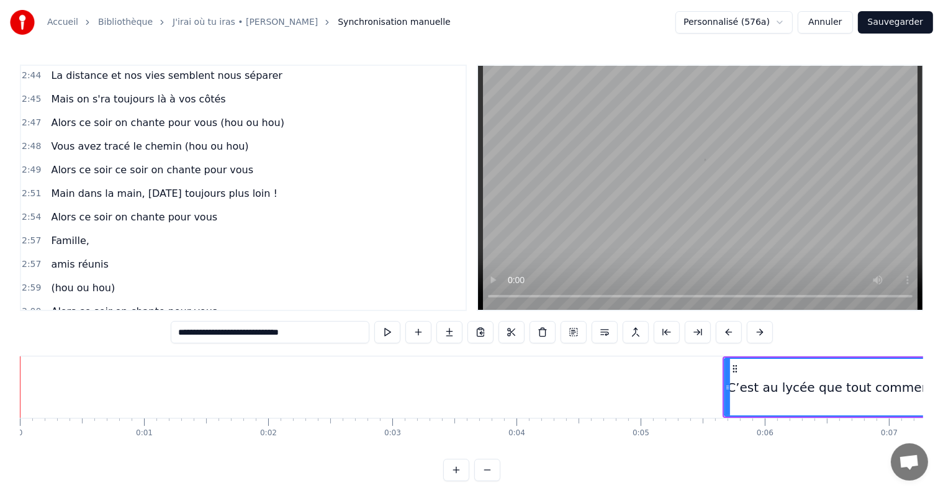
scroll to position [1287, 0]
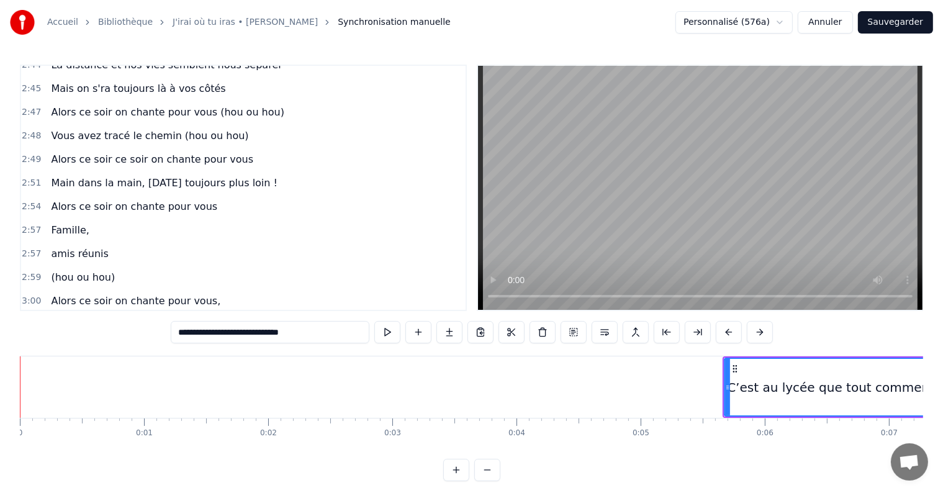
click at [830, 16] on button "Annuler" at bounding box center [825, 22] width 55 height 22
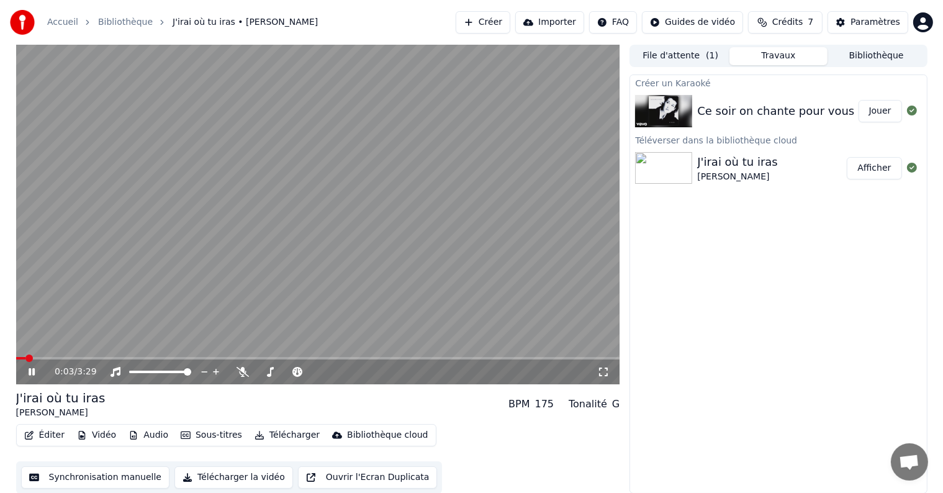
click at [511, 22] on button "Créer" at bounding box center [483, 22] width 55 height 22
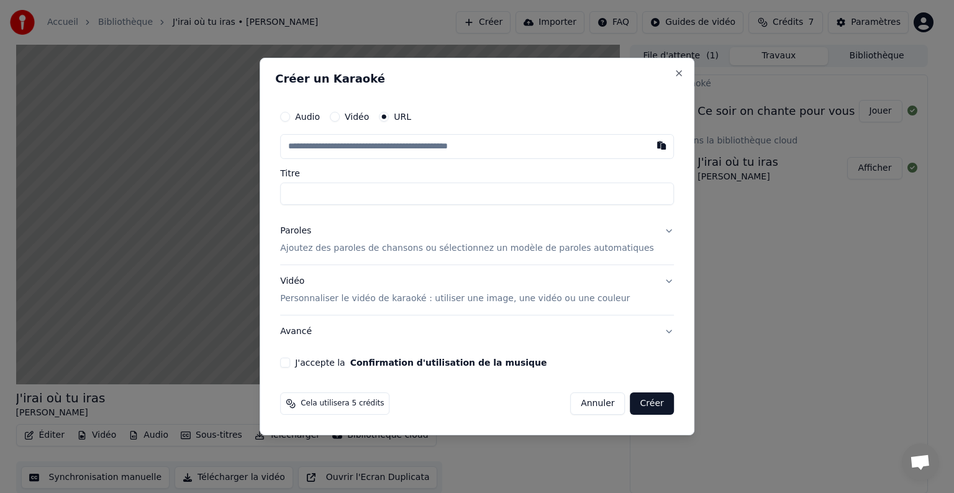
click at [402, 251] on p "Ajoutez des paroles de chansons ou sélectionnez un modèle de paroles automatiqu…" at bounding box center [467, 248] width 374 height 12
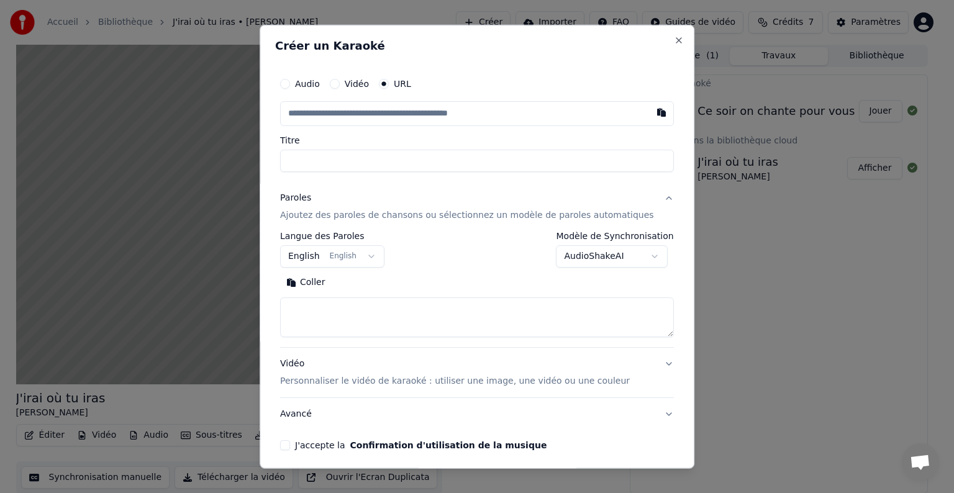
click at [345, 302] on textarea at bounding box center [477, 317] width 394 height 40
paste textarea "**********"
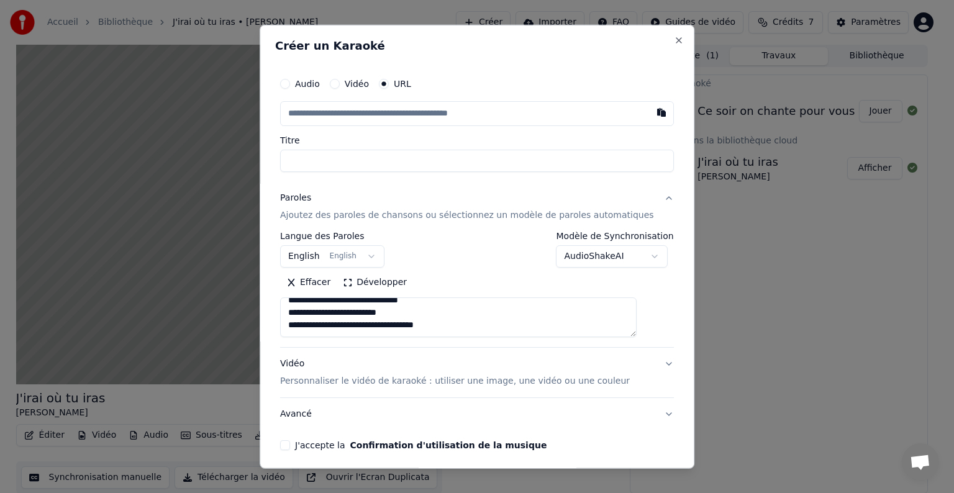
scroll to position [1076, 0]
type textarea "**********"
click at [378, 257] on button "English English" at bounding box center [332, 256] width 104 height 22
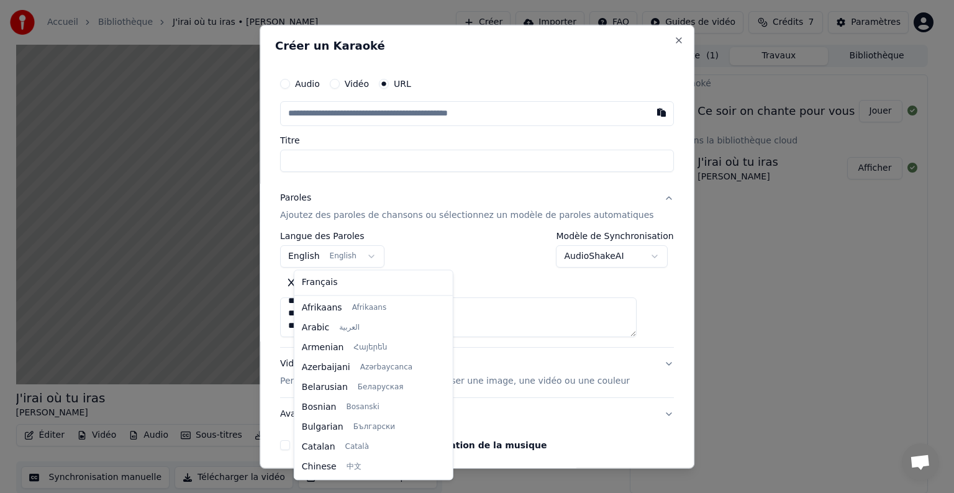
scroll to position [99, 0]
select select "**"
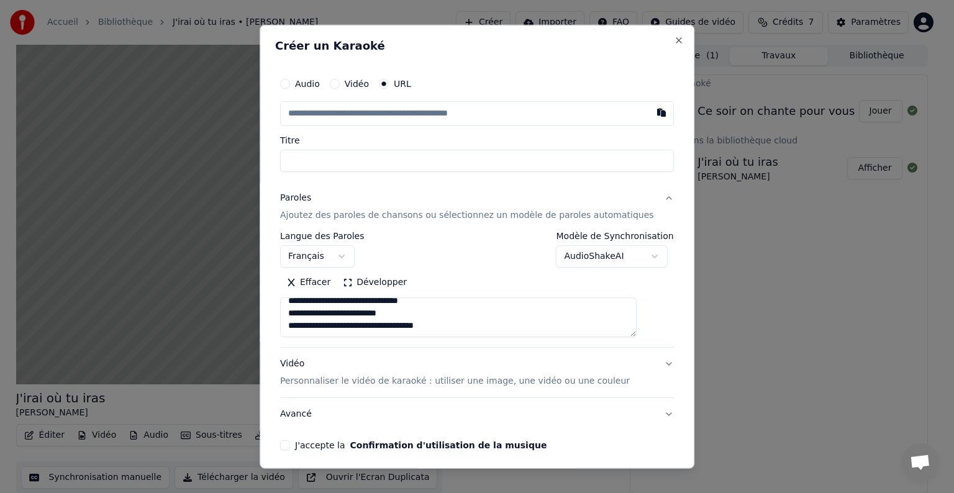
click at [437, 256] on div "**********" at bounding box center [477, 250] width 394 height 36
click at [649, 112] on button "button" at bounding box center [661, 112] width 25 height 22
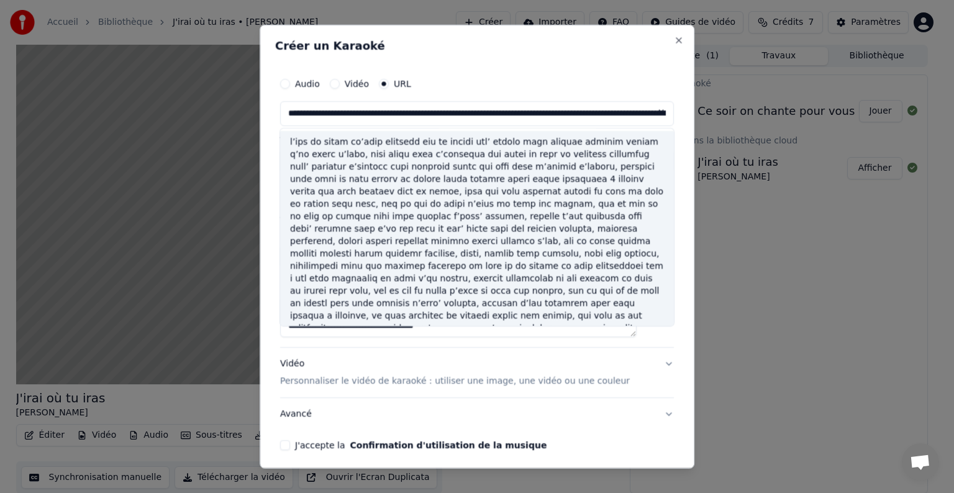
type input "**********"
click at [649, 112] on button at bounding box center [661, 112] width 25 height 22
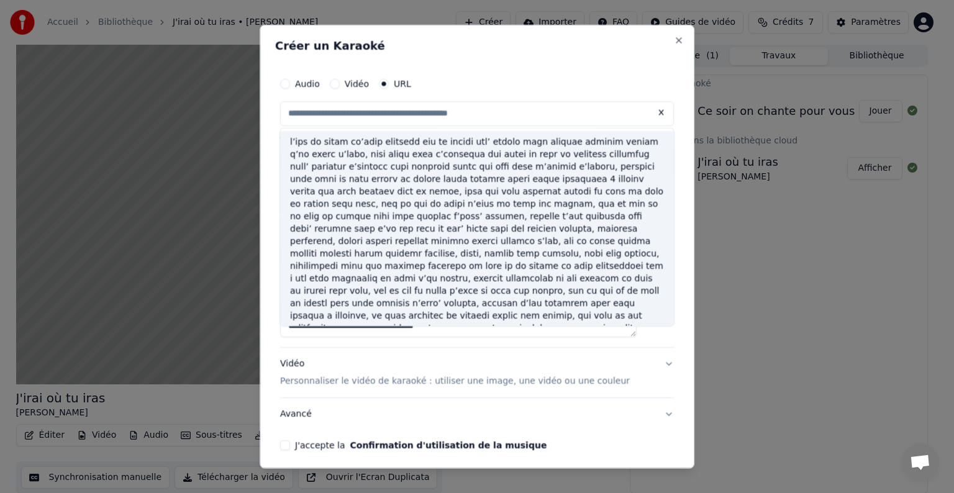
scroll to position [0, 0]
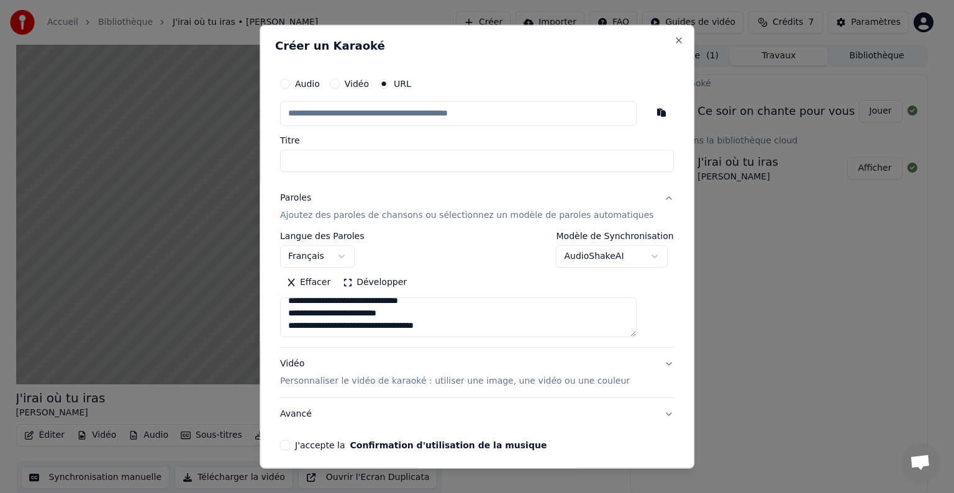
paste input "**********"
type input "**********"
click at [410, 159] on input "**********" at bounding box center [477, 161] width 394 height 22
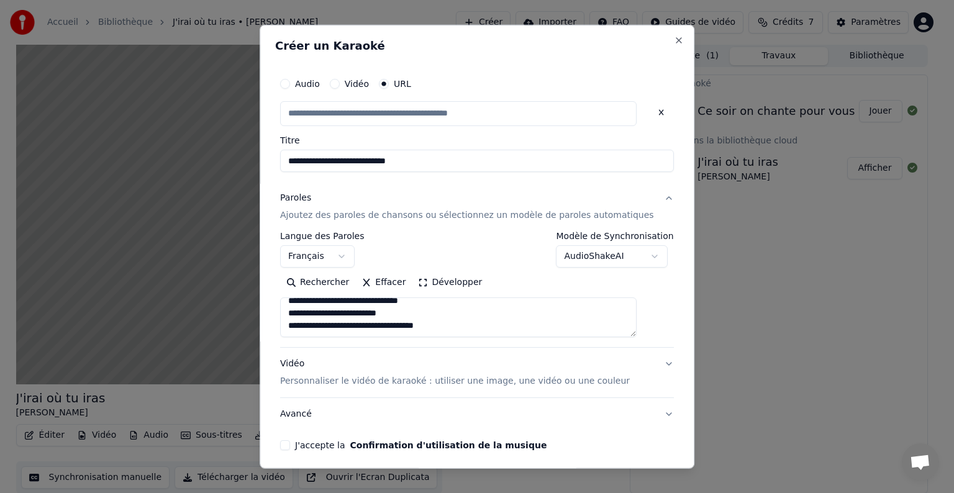
type input "**********"
drag, startPoint x: 438, startPoint y: 164, endPoint x: 286, endPoint y: 143, distance: 153.6
click at [286, 143] on div "**********" at bounding box center [477, 247] width 435 height 444
type input "*"
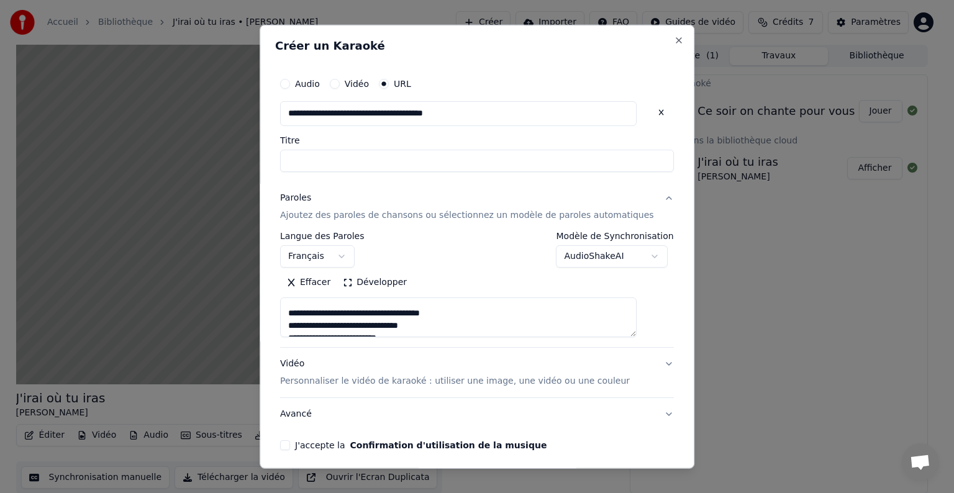
click at [309, 302] on textarea at bounding box center [458, 317] width 356 height 40
type textarea "**********"
click at [340, 166] on input "Titre" at bounding box center [477, 161] width 394 height 22
type input "*"
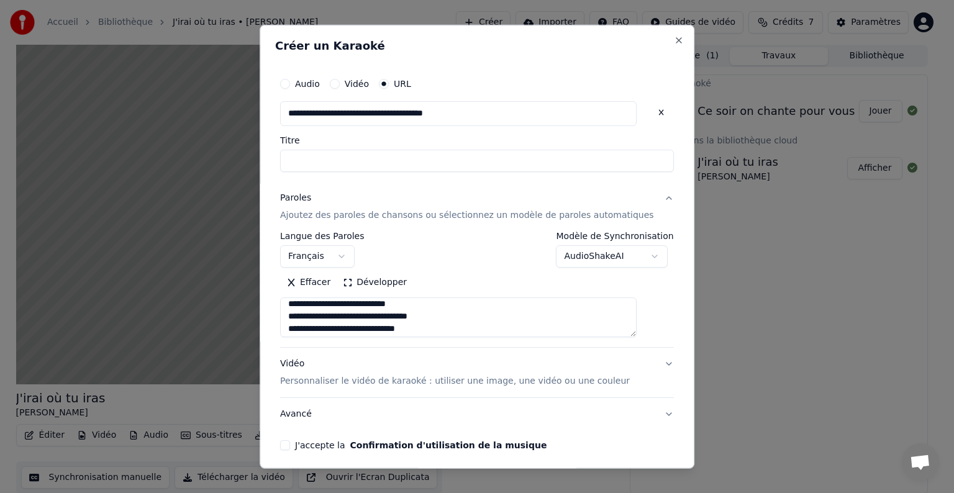
type input "*"
type input "**********"
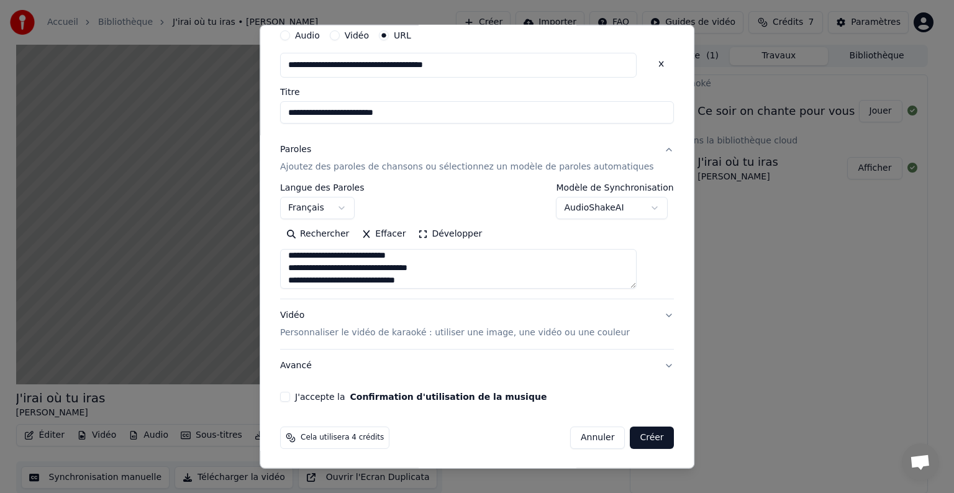
click at [290, 398] on button "J'accepte la Confirmation d'utilisation de la musique" at bounding box center [285, 397] width 10 height 10
click at [645, 313] on button "Vidéo Personnaliser le vidéo de karaoké : utiliser une image, une vidéo ou une …" at bounding box center [477, 324] width 394 height 50
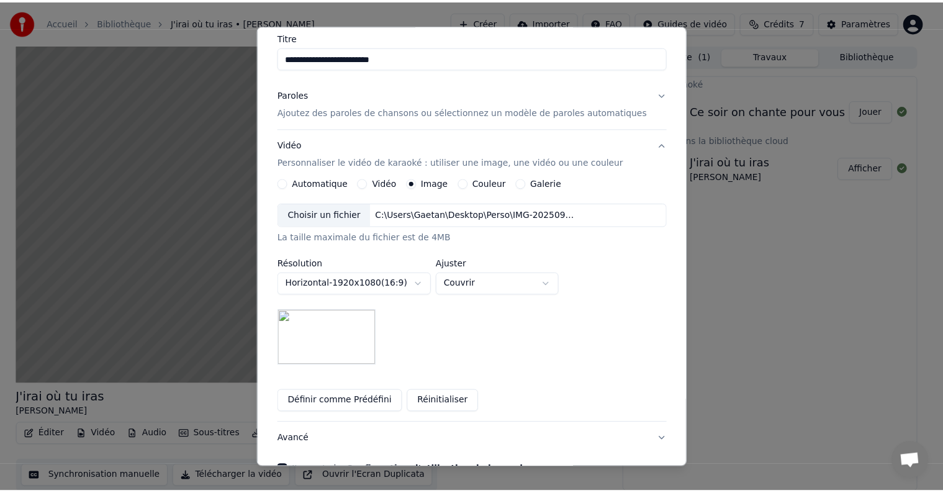
scroll to position [178, 0]
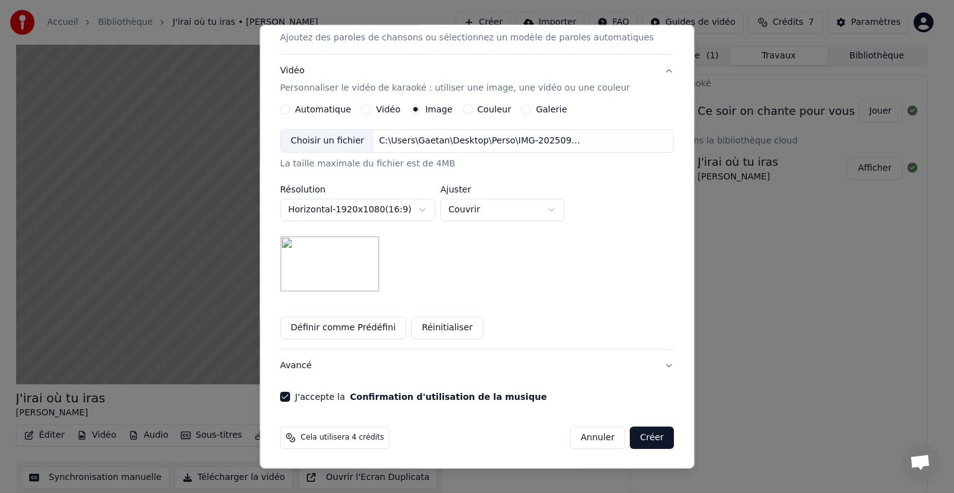
click at [630, 437] on button "Créer" at bounding box center [651, 438] width 43 height 22
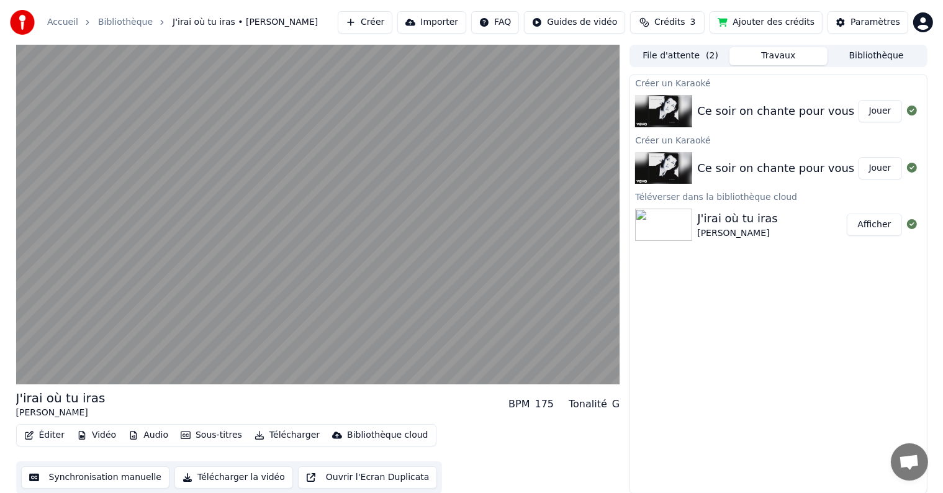
click at [871, 107] on button "Jouer" at bounding box center [880, 111] width 43 height 22
click at [666, 104] on img at bounding box center [663, 111] width 57 height 32
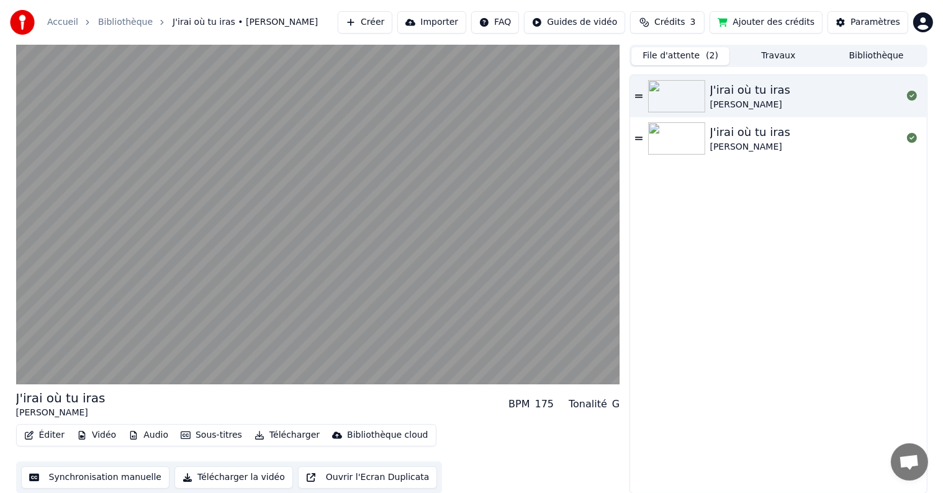
click at [691, 60] on button "File d'attente ( 2 )" at bounding box center [681, 56] width 98 height 18
click at [908, 100] on icon at bounding box center [912, 96] width 10 height 10
click at [774, 227] on div "J'irai où tu iras Céline Dion J'irai où tu iras Céline Dion" at bounding box center [778, 284] width 296 height 418
click at [633, 91] on div "J'irai où tu iras Céline Dion" at bounding box center [778, 96] width 296 height 42
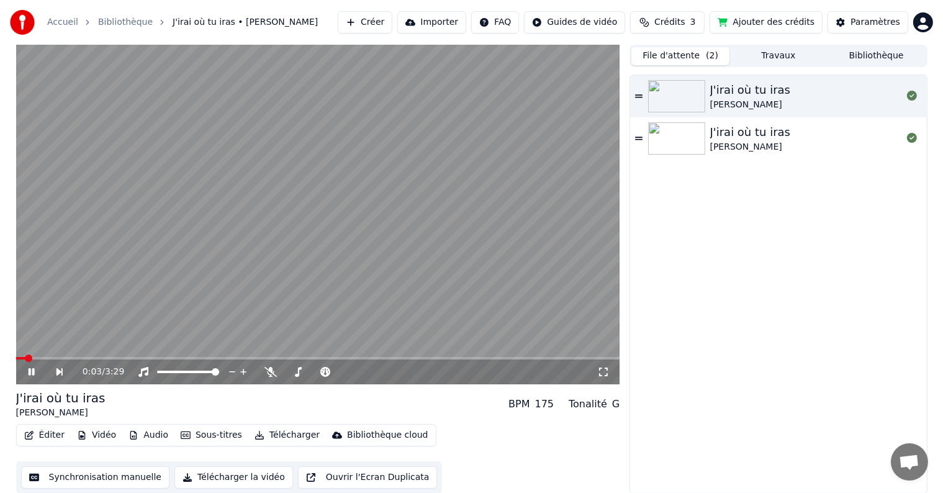
scroll to position [1, 0]
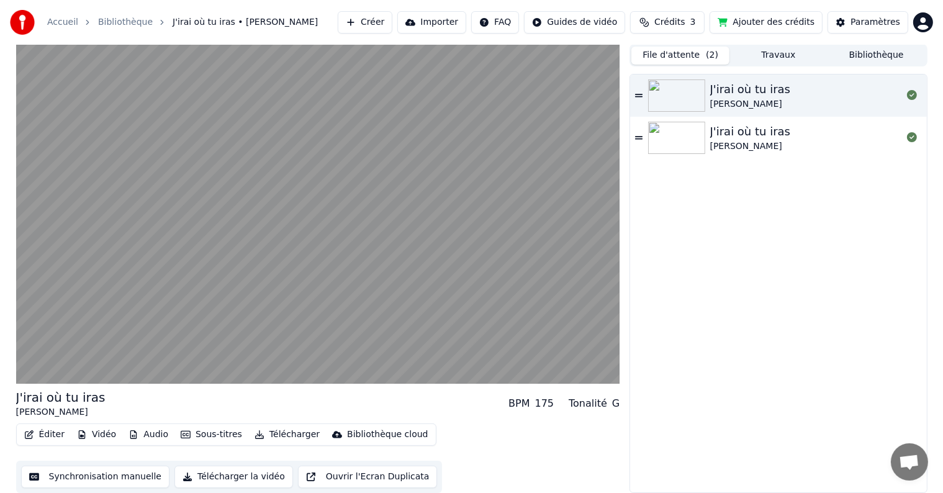
click at [127, 477] on button "Synchronisation manuelle" at bounding box center [95, 477] width 149 height 22
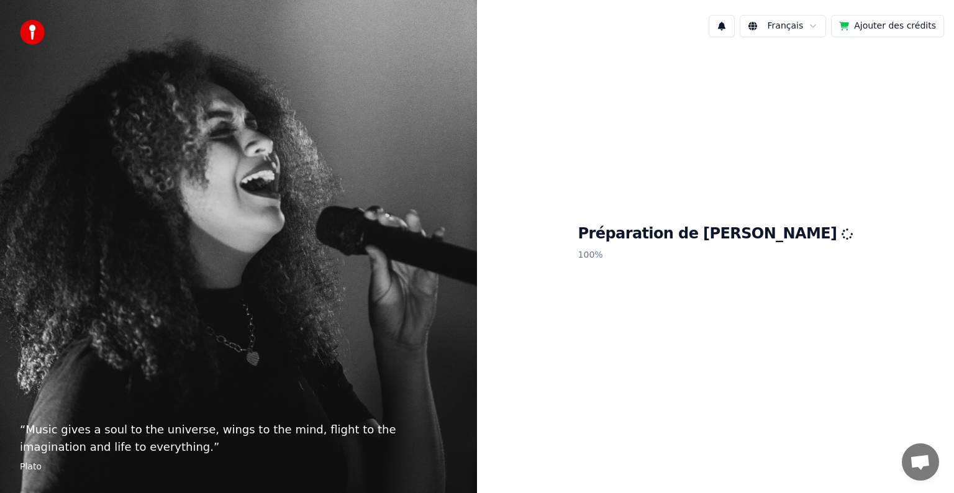
click at [838, 161] on div "Préparation de Youka 100 %" at bounding box center [715, 245] width 477 height 396
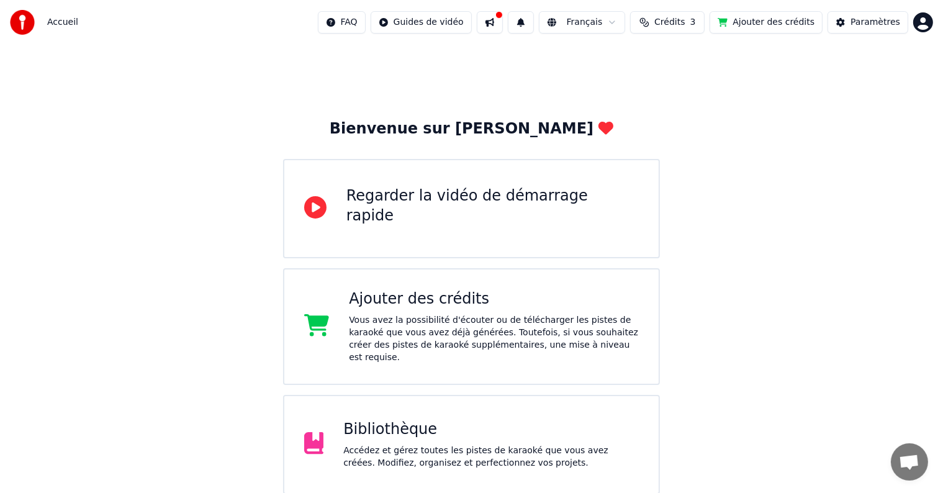
click at [455, 397] on div "Bibliothèque Accédez et gérez toutes les pistes de karaoké que vous avez créées…" at bounding box center [472, 444] width 378 height 99
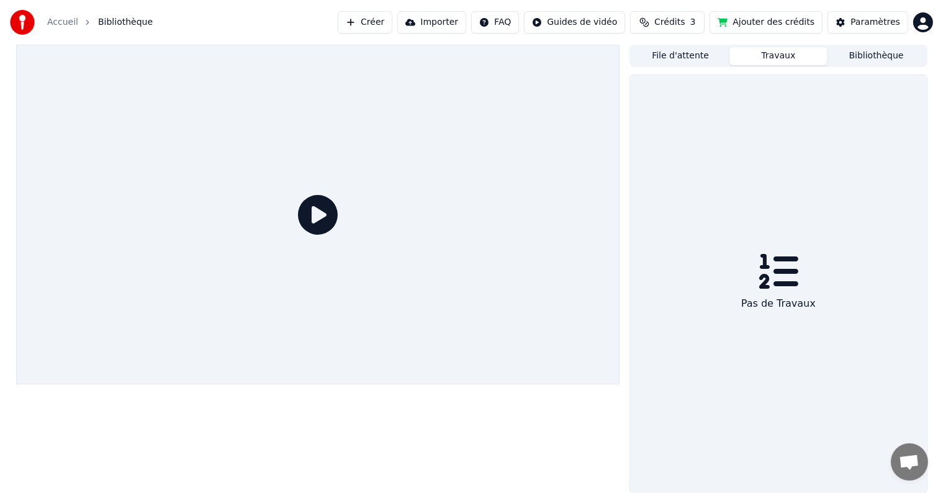
click at [783, 57] on button "Travaux" at bounding box center [779, 56] width 98 height 18
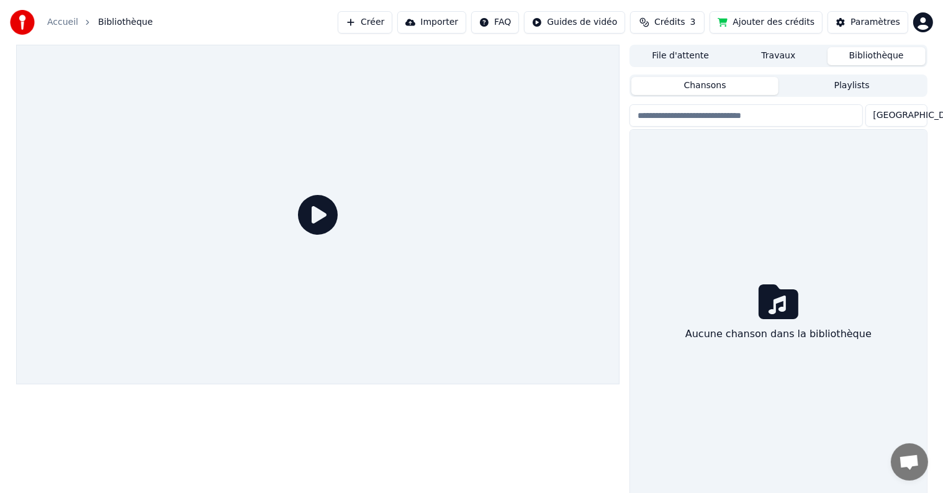
click at [857, 52] on button "Bibliothèque" at bounding box center [877, 56] width 98 height 18
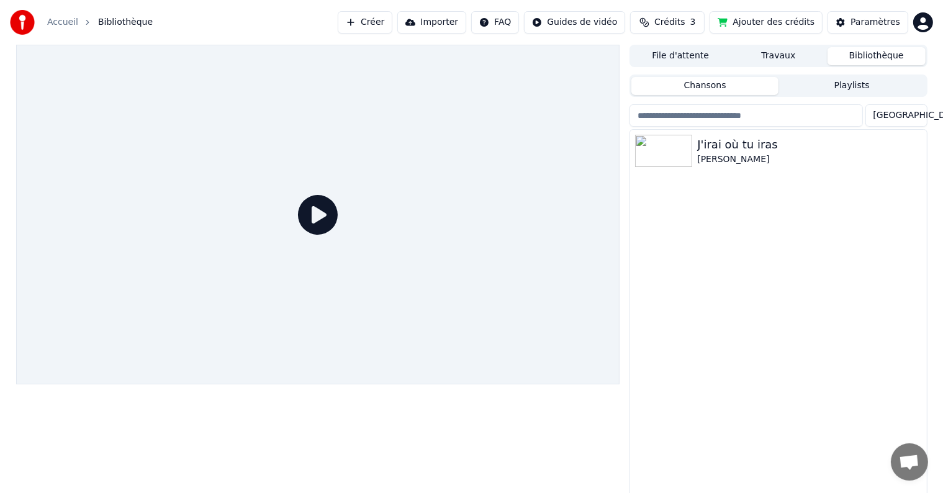
click at [777, 334] on div "J'irai où tu iras [PERSON_NAME]" at bounding box center [778, 314] width 296 height 369
click at [824, 92] on button "Playlists" at bounding box center [852, 86] width 147 height 18
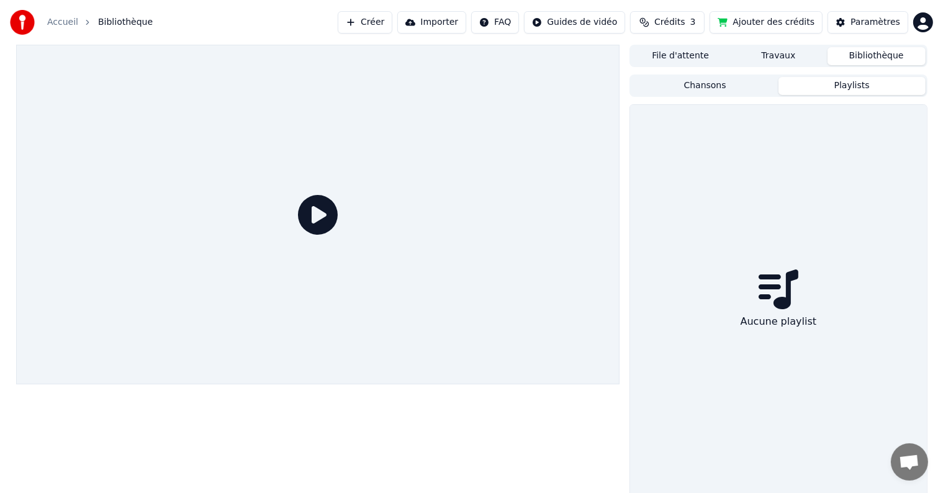
click at [768, 45] on div "File d'attente Travaux Bibliothèque" at bounding box center [778, 56] width 297 height 22
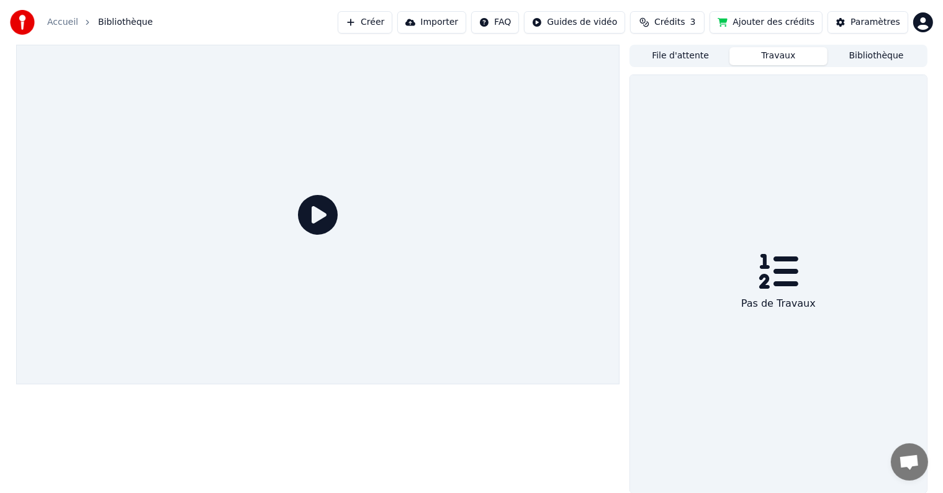
click at [767, 51] on button "Travaux" at bounding box center [779, 56] width 98 height 18
click at [697, 60] on button "File d'attente" at bounding box center [681, 56] width 98 height 18
click at [862, 59] on button "Bibliothèque" at bounding box center [877, 56] width 98 height 18
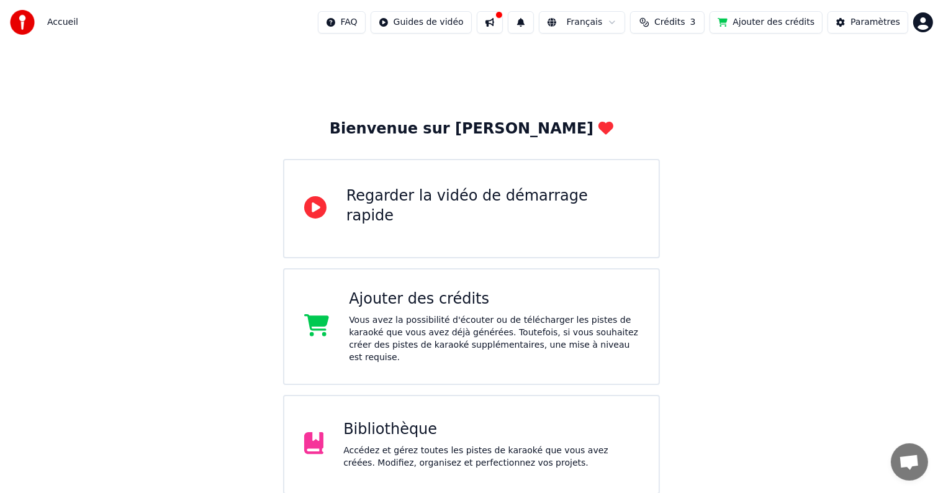
click at [871, 135] on div "Bienvenue sur Youka Regarder la vidéo de démarrage rapide Ajouter des crédits V…" at bounding box center [471, 327] width 943 height 564
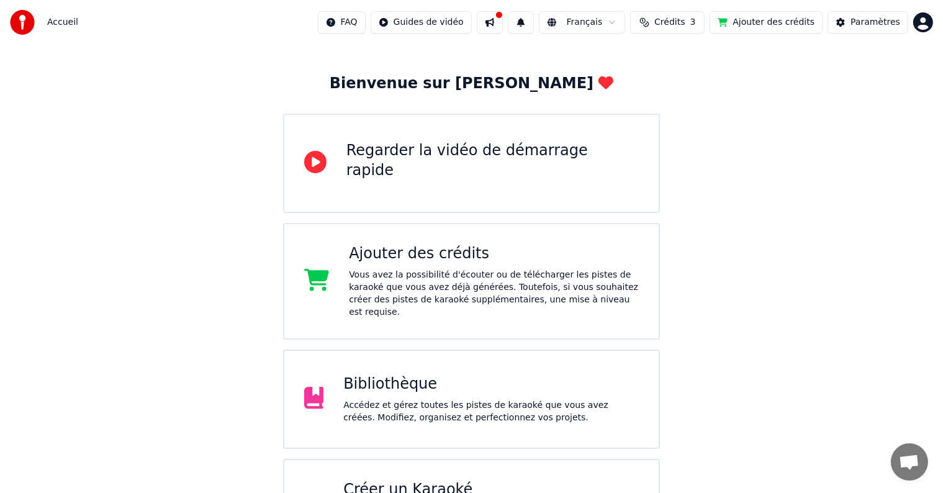
scroll to position [102, 0]
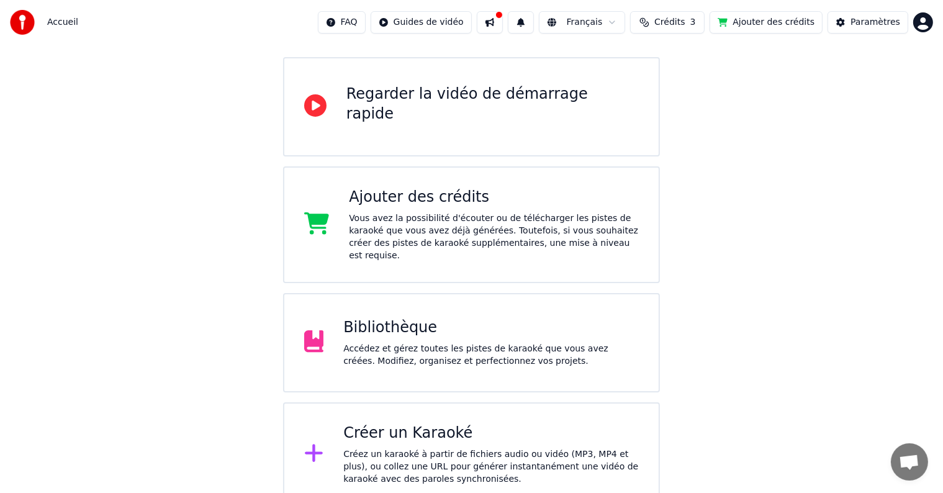
click at [296, 437] on div "Créer un Karaoké Créez un karaoké à partir de fichiers audio ou vidéo (MP3, MP4…" at bounding box center [472, 454] width 378 height 104
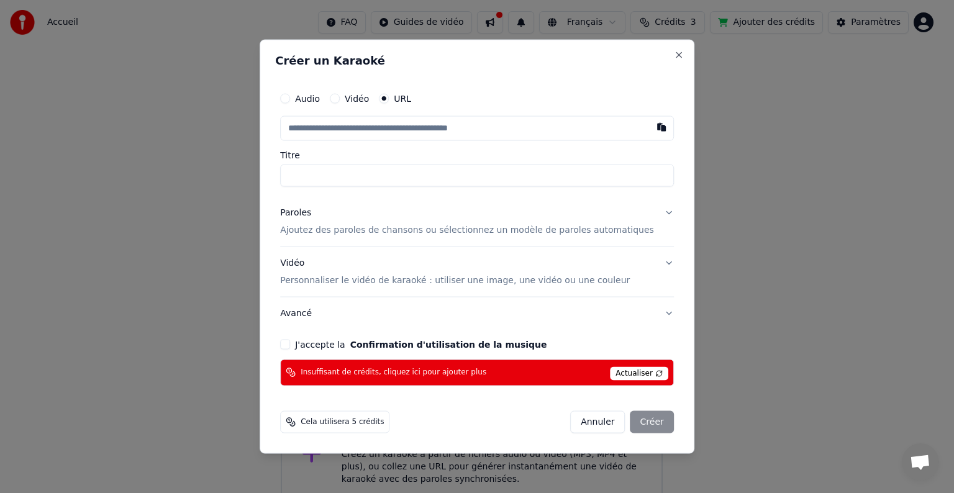
click at [573, 419] on button "Annuler" at bounding box center [597, 422] width 55 height 22
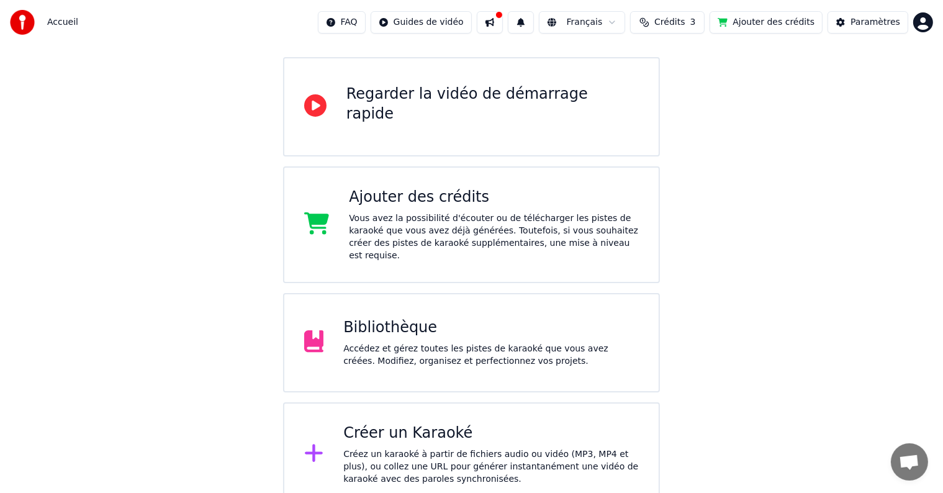
click at [725, 276] on div "Bienvenue sur Youka Regarder la vidéo de démarrage rapide Ajouter des crédits V…" at bounding box center [471, 225] width 943 height 564
click at [808, 242] on div "Bienvenue sur Youka Regarder la vidéo de démarrage rapide Ajouter des crédits V…" at bounding box center [471, 225] width 943 height 564
click at [325, 330] on div at bounding box center [319, 342] width 30 height 25
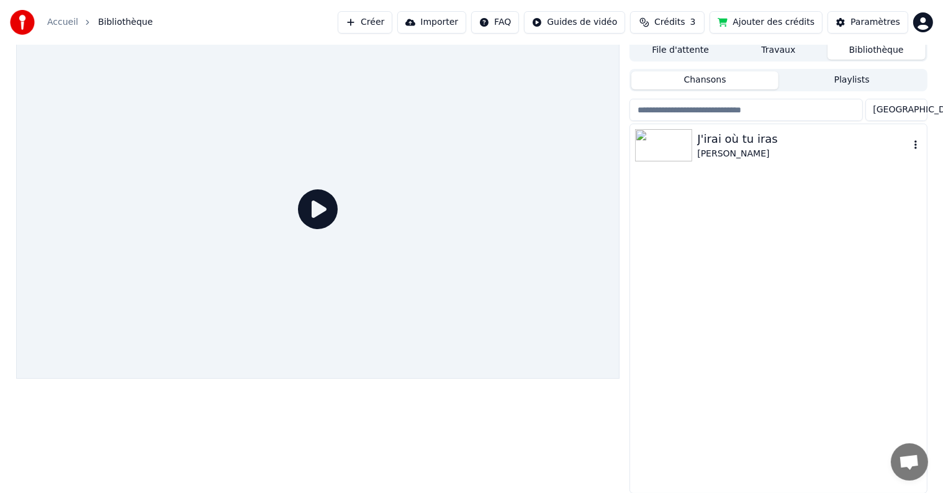
click at [672, 144] on img at bounding box center [663, 145] width 57 height 32
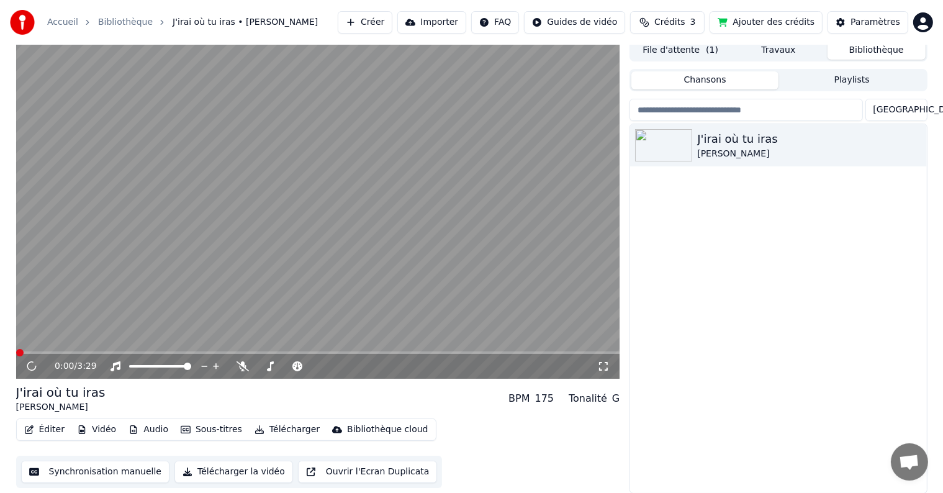
click at [649, 280] on div "J'irai où tu iras Céline Dion" at bounding box center [778, 308] width 296 height 369
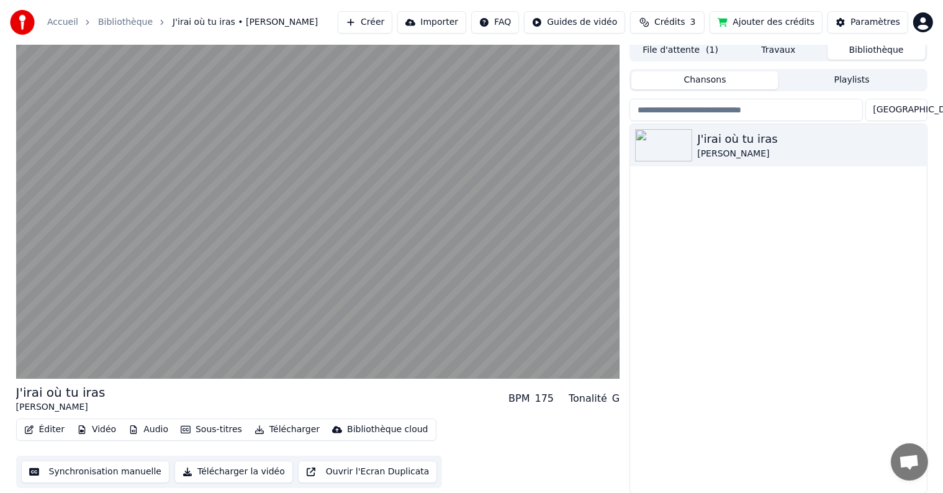
click at [374, 430] on div "Bibliothèque cloud" at bounding box center [387, 430] width 81 height 12
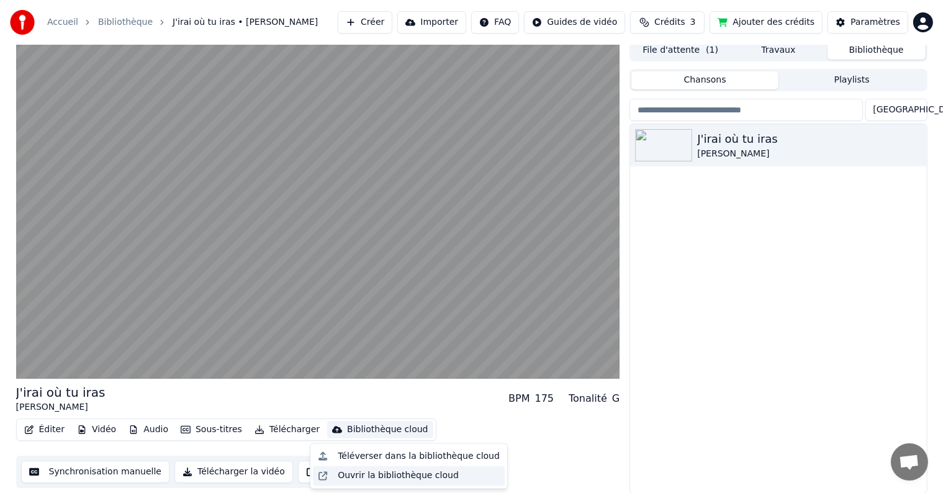
click at [369, 474] on div "Ouvrir la bibliothèque cloud" at bounding box center [398, 476] width 121 height 12
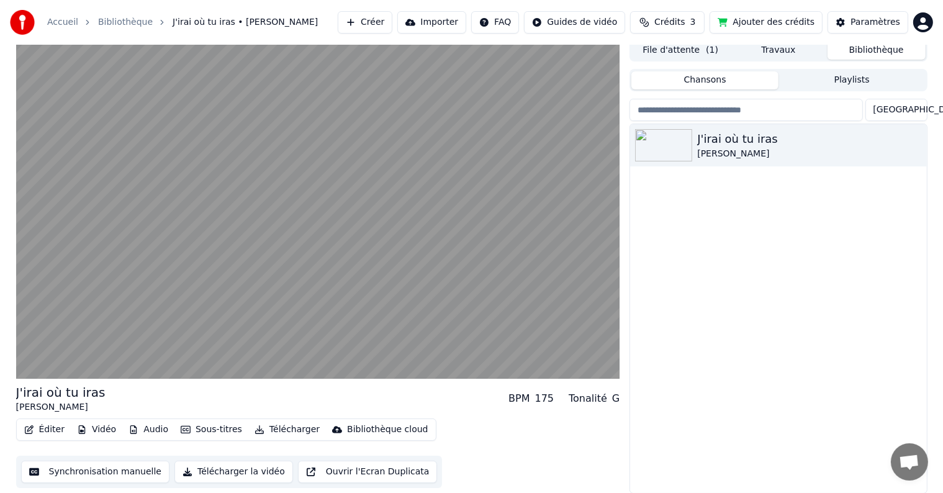
click at [699, 219] on div "J'irai où tu iras Céline Dion" at bounding box center [778, 308] width 296 height 369
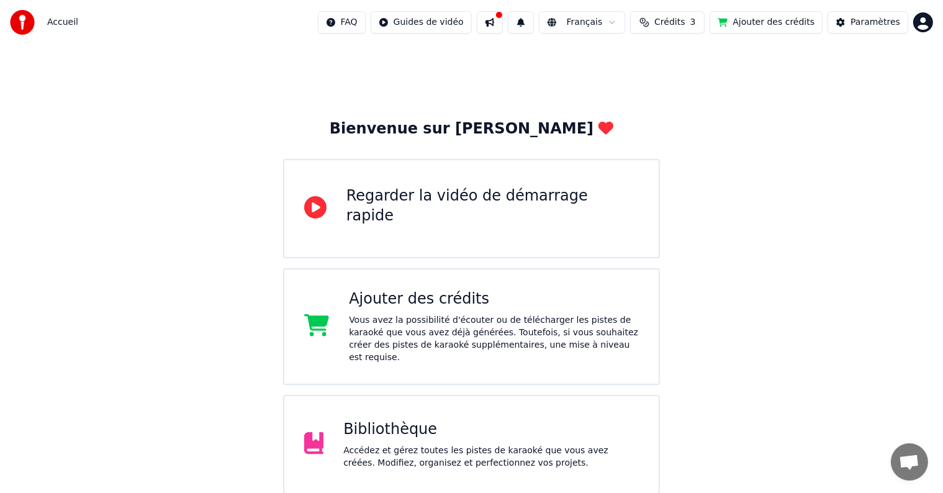
click at [924, 24] on html "Accueil FAQ Guides de vidéo Français Crédits 3 Ajouter des crédits Paramètres B…" at bounding box center [471, 304] width 943 height 609
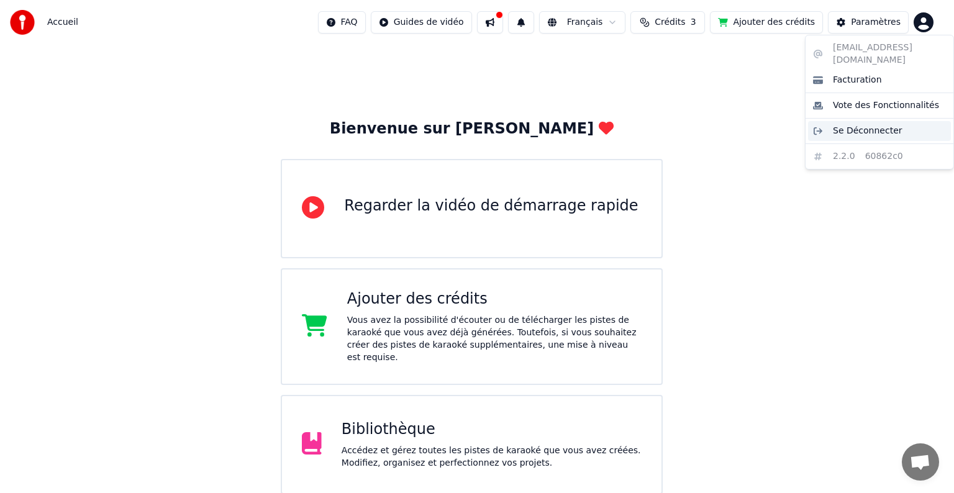
click at [850, 125] on span "Se Déconnecter" at bounding box center [868, 131] width 70 height 12
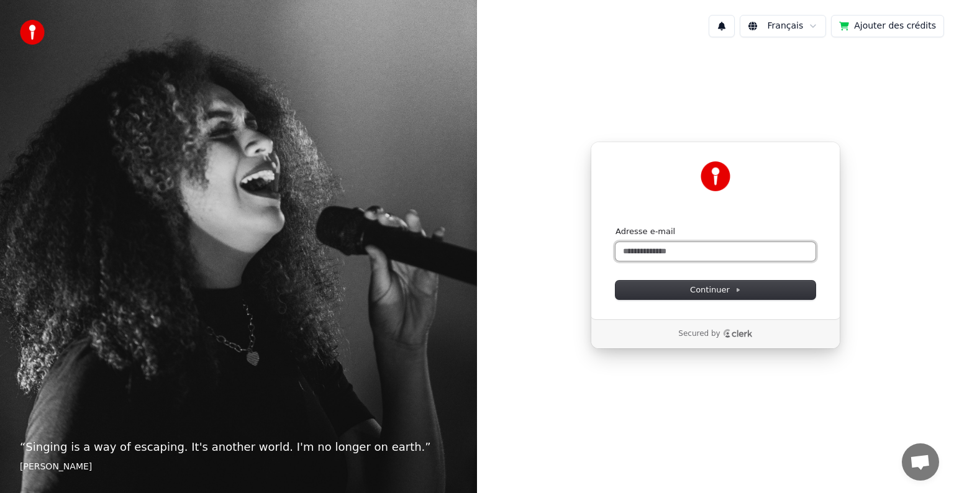
click at [711, 258] on input "Adresse e-mail" at bounding box center [715, 251] width 200 height 19
type input "**********"
click at [810, 412] on div "**********" at bounding box center [715, 245] width 477 height 396
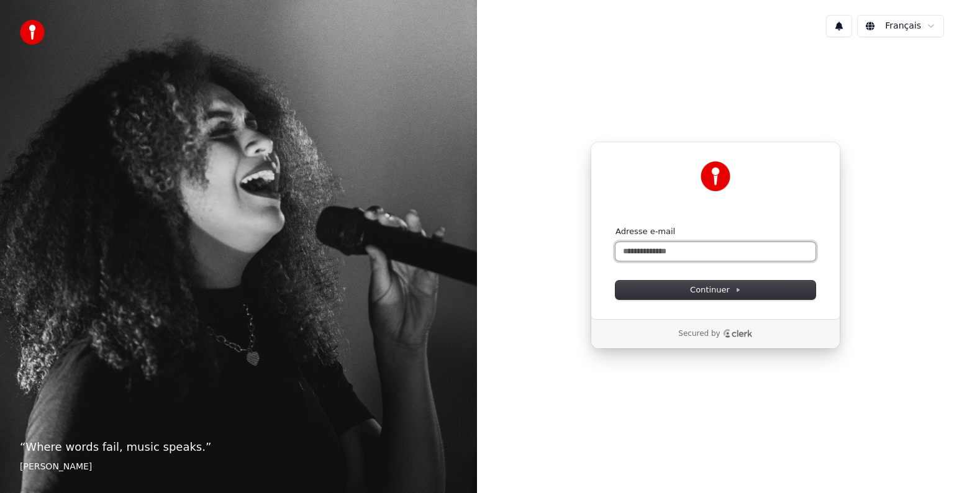
click at [667, 242] on input "Adresse e-mail" at bounding box center [715, 251] width 200 height 19
click at [684, 292] on button "Continuer" at bounding box center [715, 290] width 200 height 19
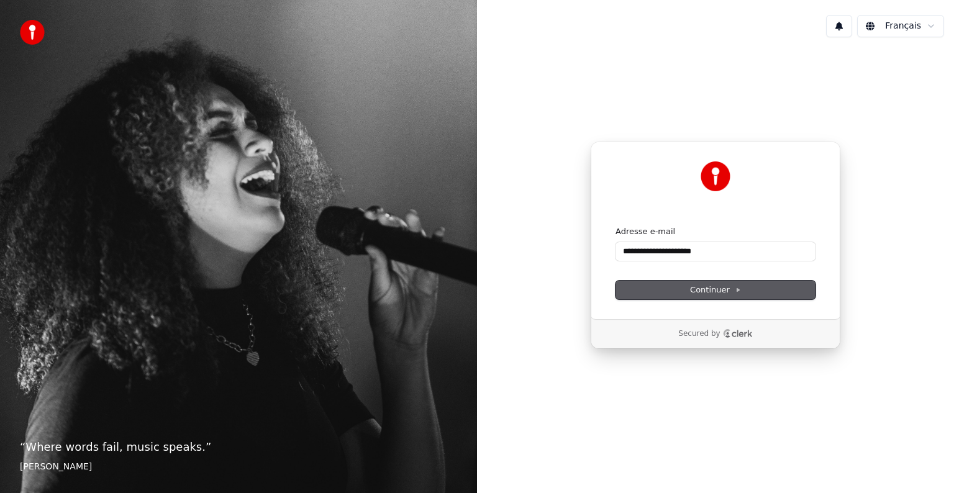
type input "**********"
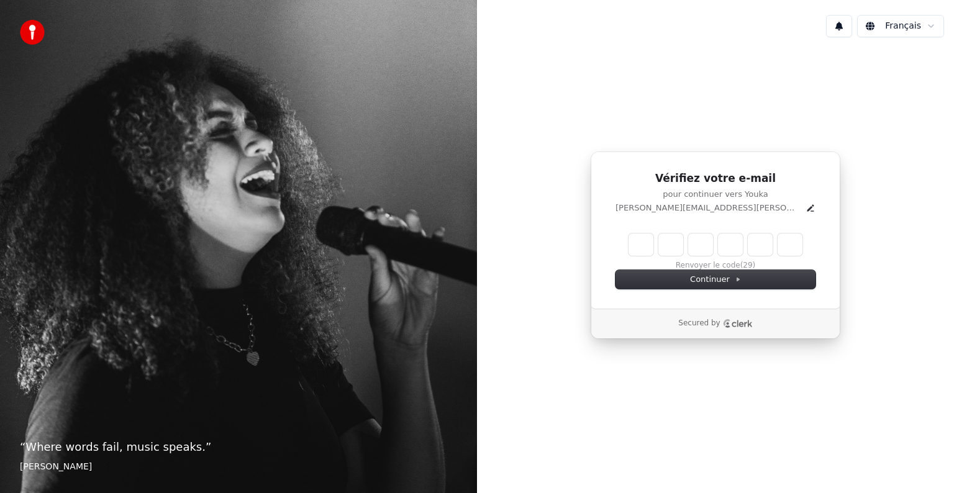
click at [644, 243] on input "Enter verification code" at bounding box center [716, 245] width 174 height 22
type input "******"
